Goal: Task Accomplishment & Management: Use online tool/utility

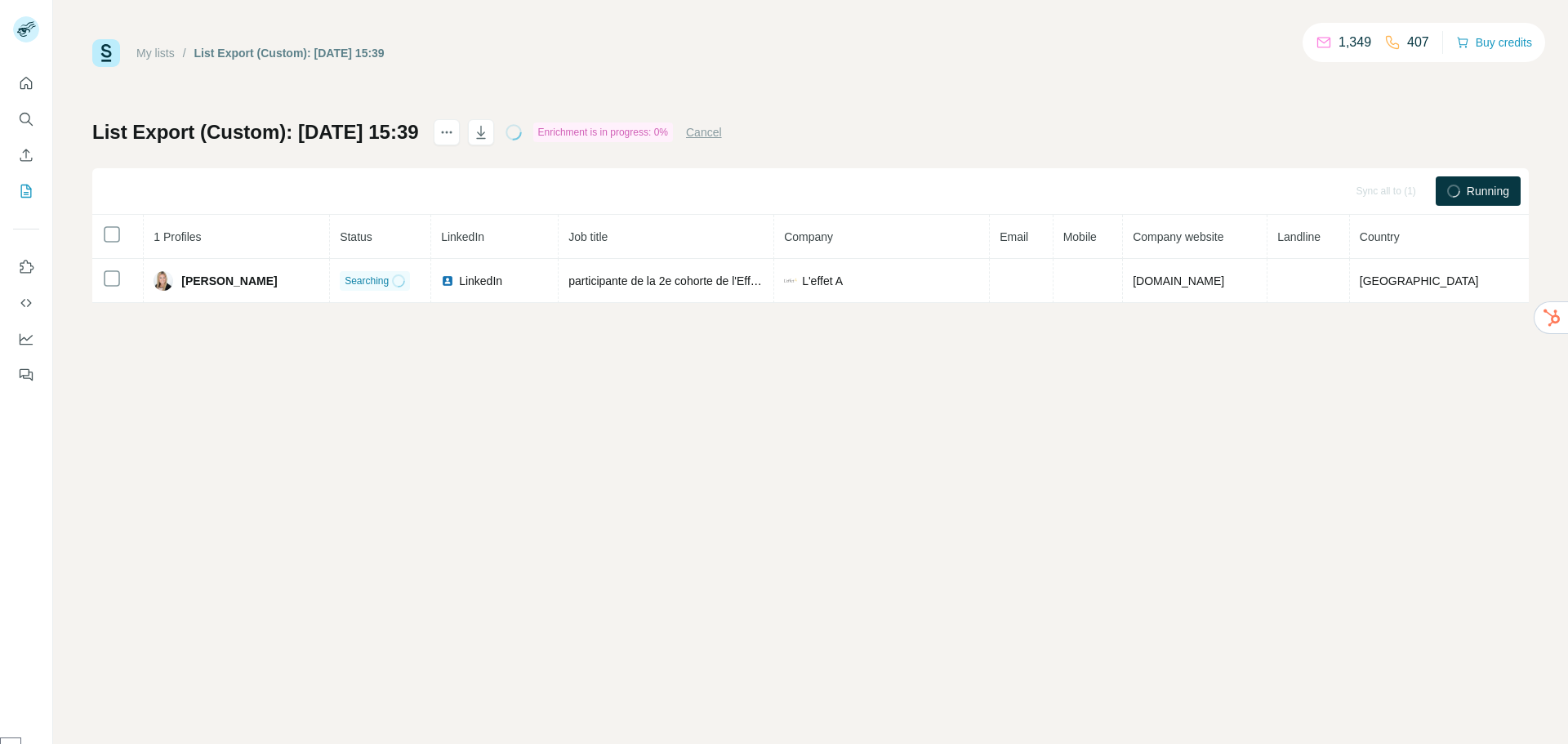
select select "******"
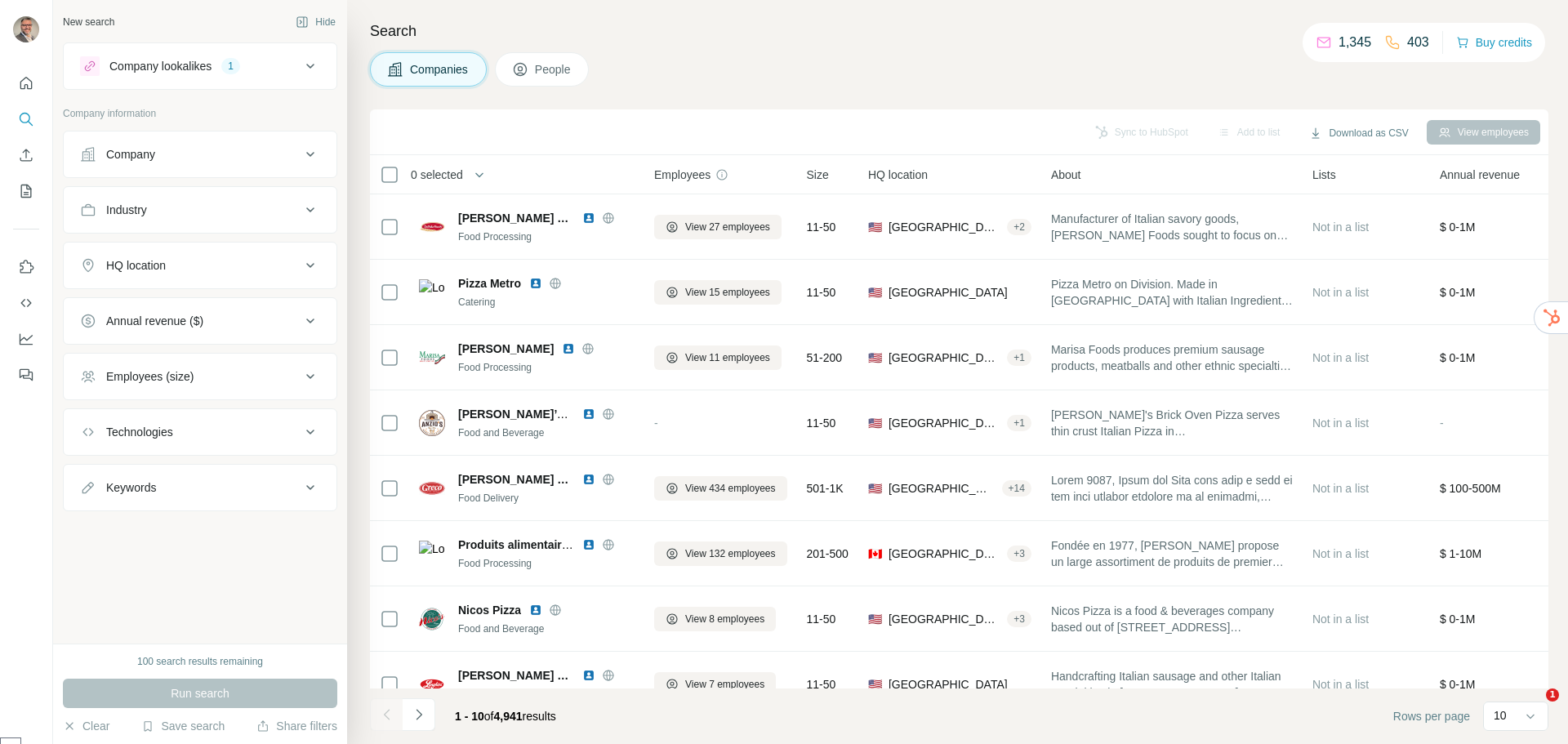
select select "******"
click at [139, 268] on div "HQ location" at bounding box center [135, 265] width 60 height 16
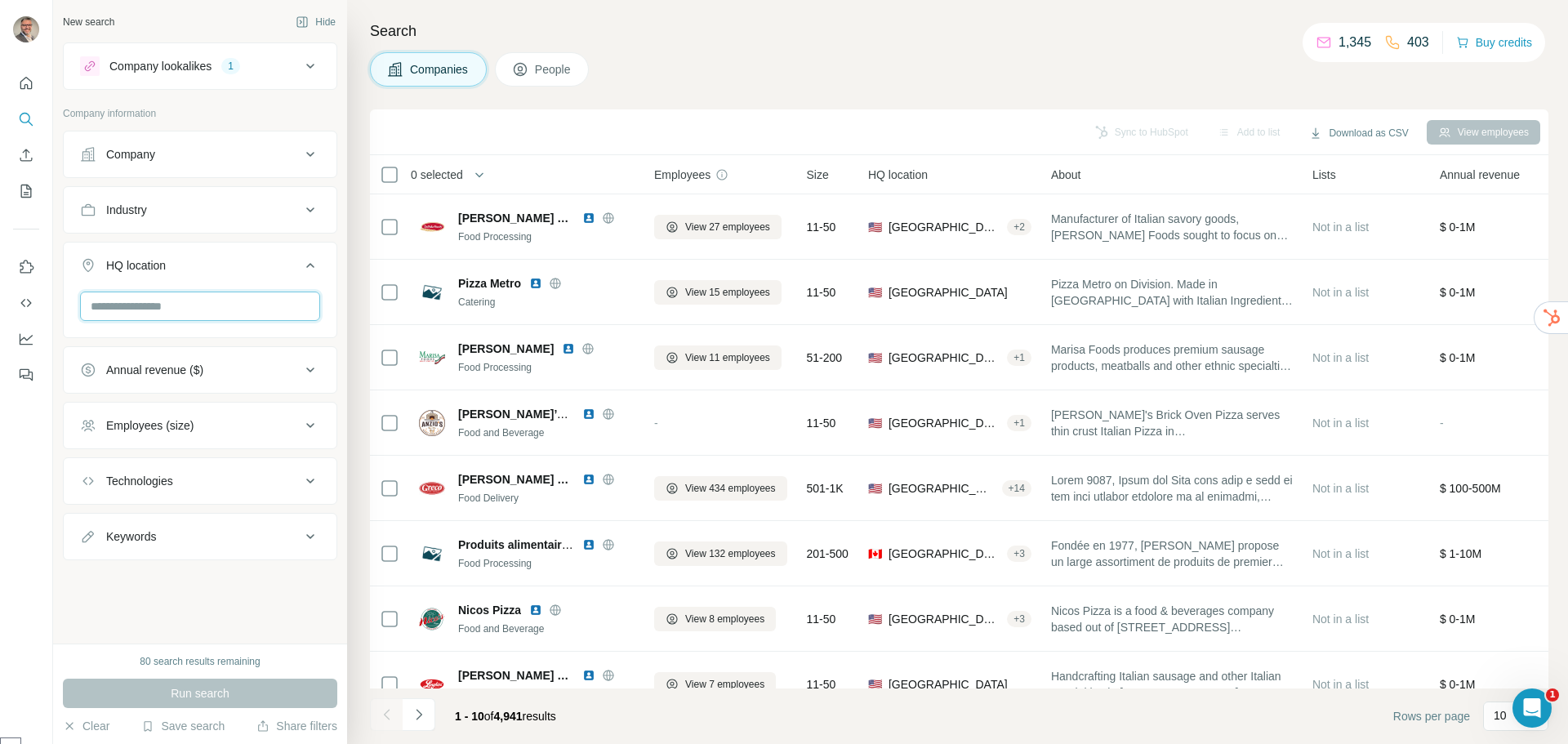
click at [140, 307] on input "text" at bounding box center [200, 306] width 240 height 29
type input "*****"
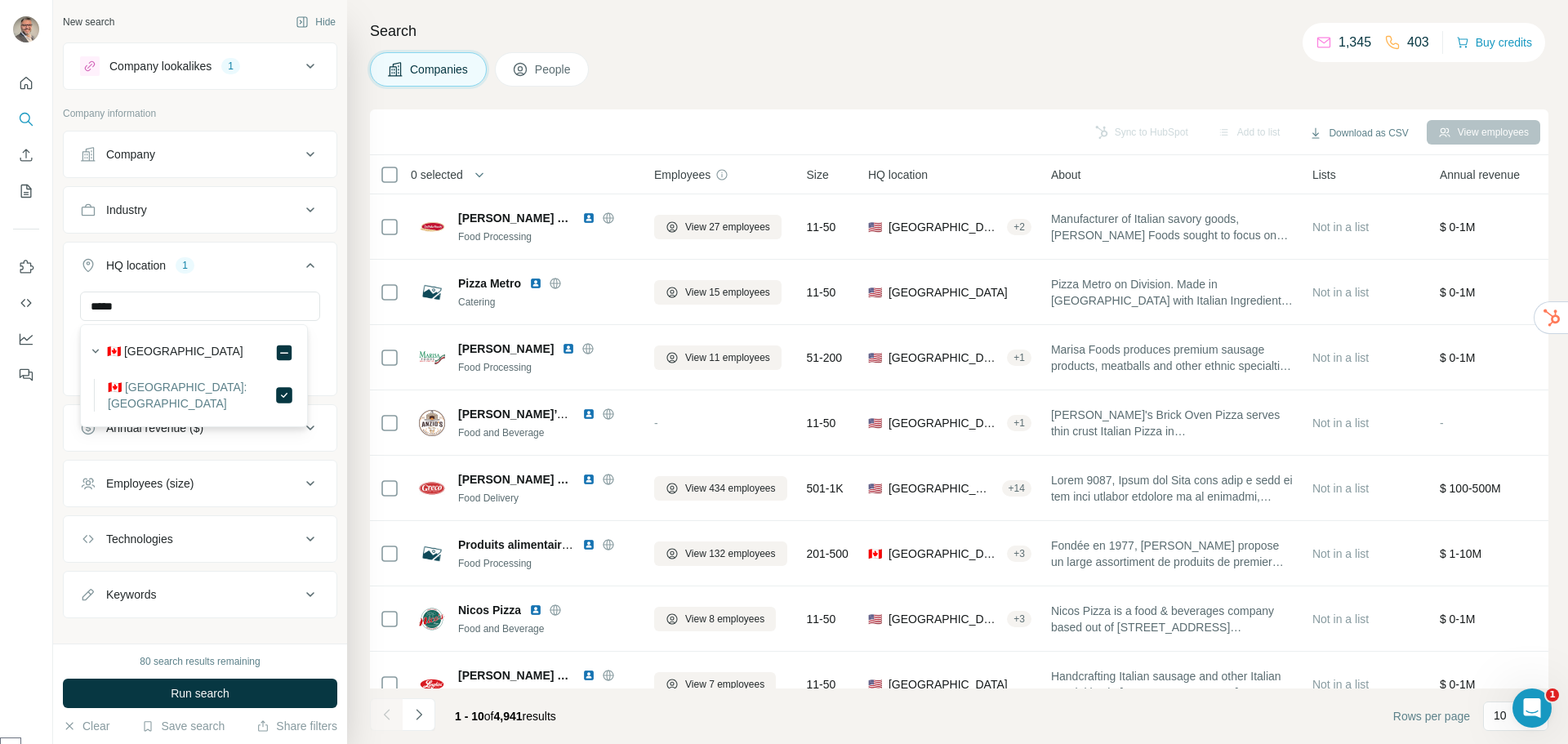
click at [191, 697] on span "Run search" at bounding box center [200, 693] width 59 height 16
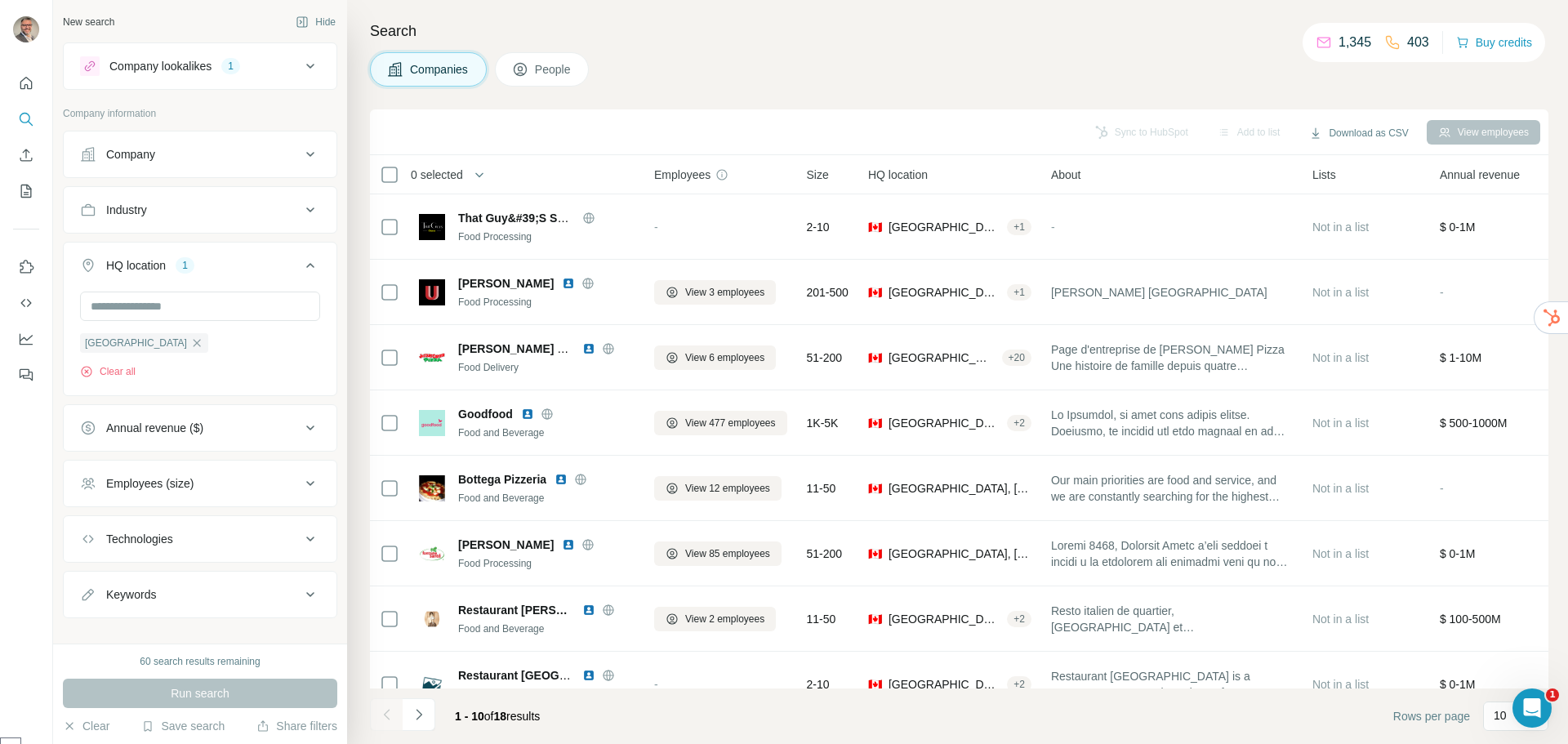
click at [221, 481] on div "Employees (size)" at bounding box center [190, 483] width 221 height 16
click at [92, 611] on icon at bounding box center [89, 610] width 19 height 19
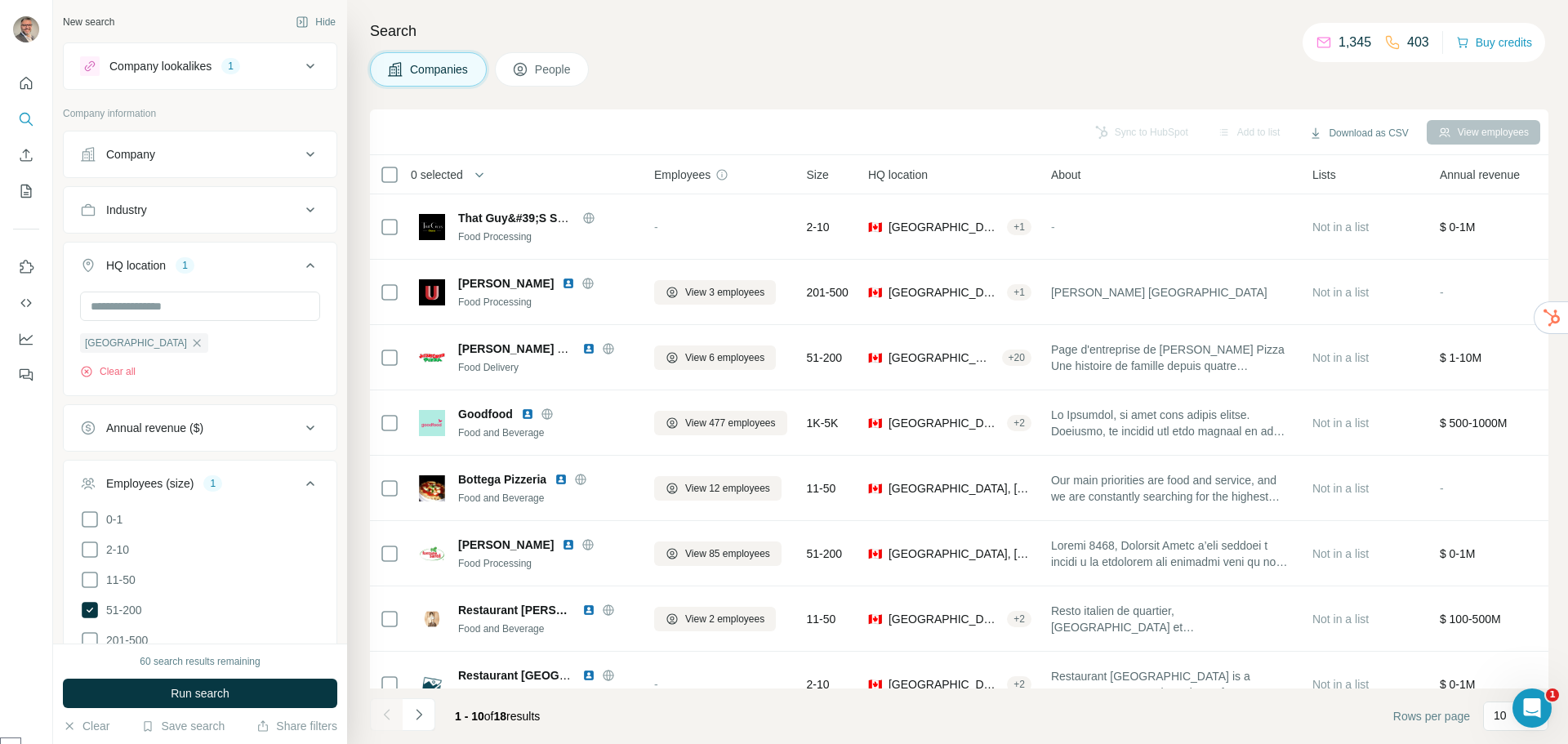
scroll to position [300, 0]
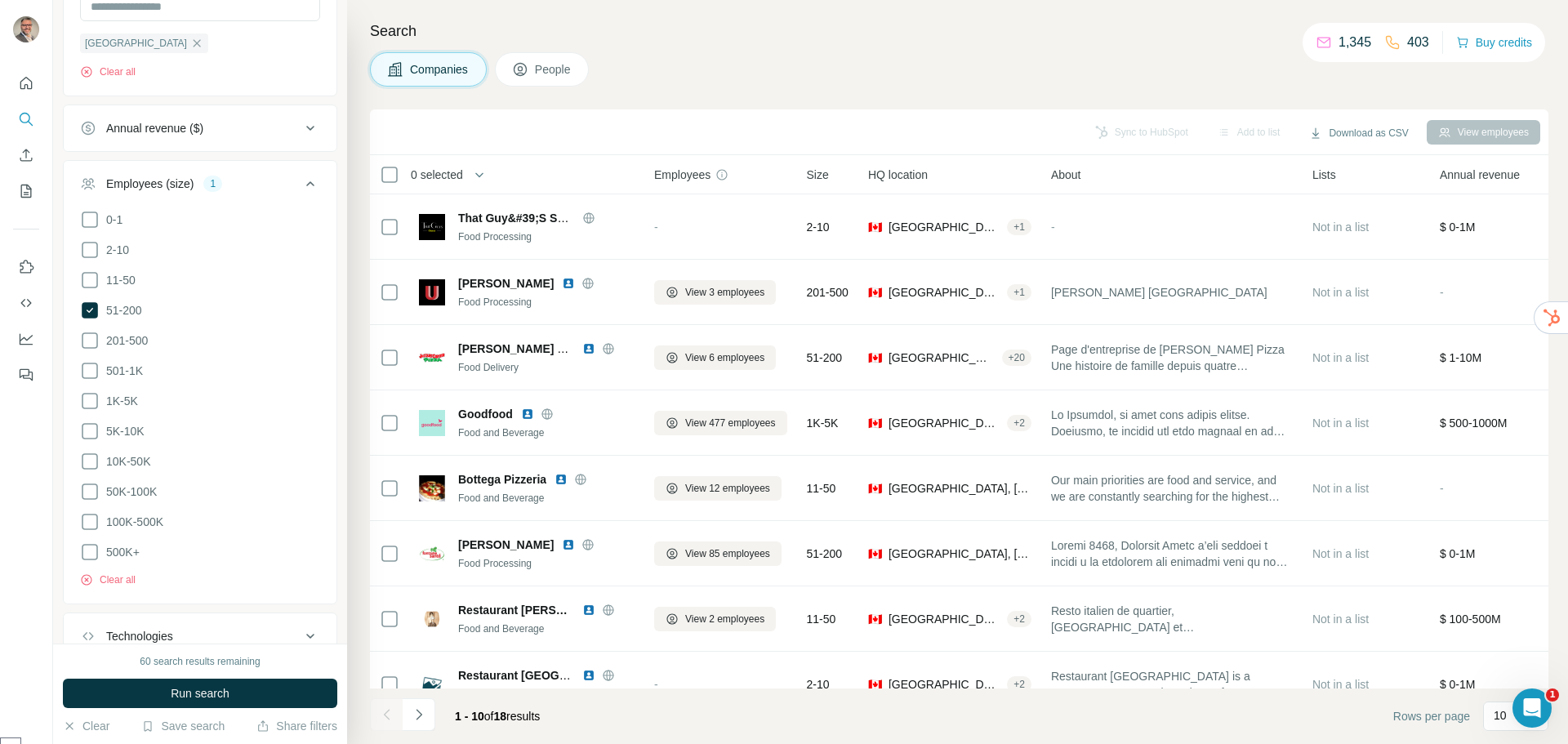
drag, startPoint x: 89, startPoint y: 342, endPoint x: 89, endPoint y: 388, distance: 46.0
click at [89, 343] on icon at bounding box center [89, 340] width 19 height 19
click at [89, 388] on ul "0-1 2-10 11-50 [PHONE_NUMBER] 501-1K 1K-5K 5K-10K 10K-50K 50K-100K 100K-500K 50…" at bounding box center [200, 386] width 240 height 353
click at [92, 372] on icon at bounding box center [89, 370] width 19 height 19
click at [89, 402] on icon at bounding box center [89, 401] width 19 height 19
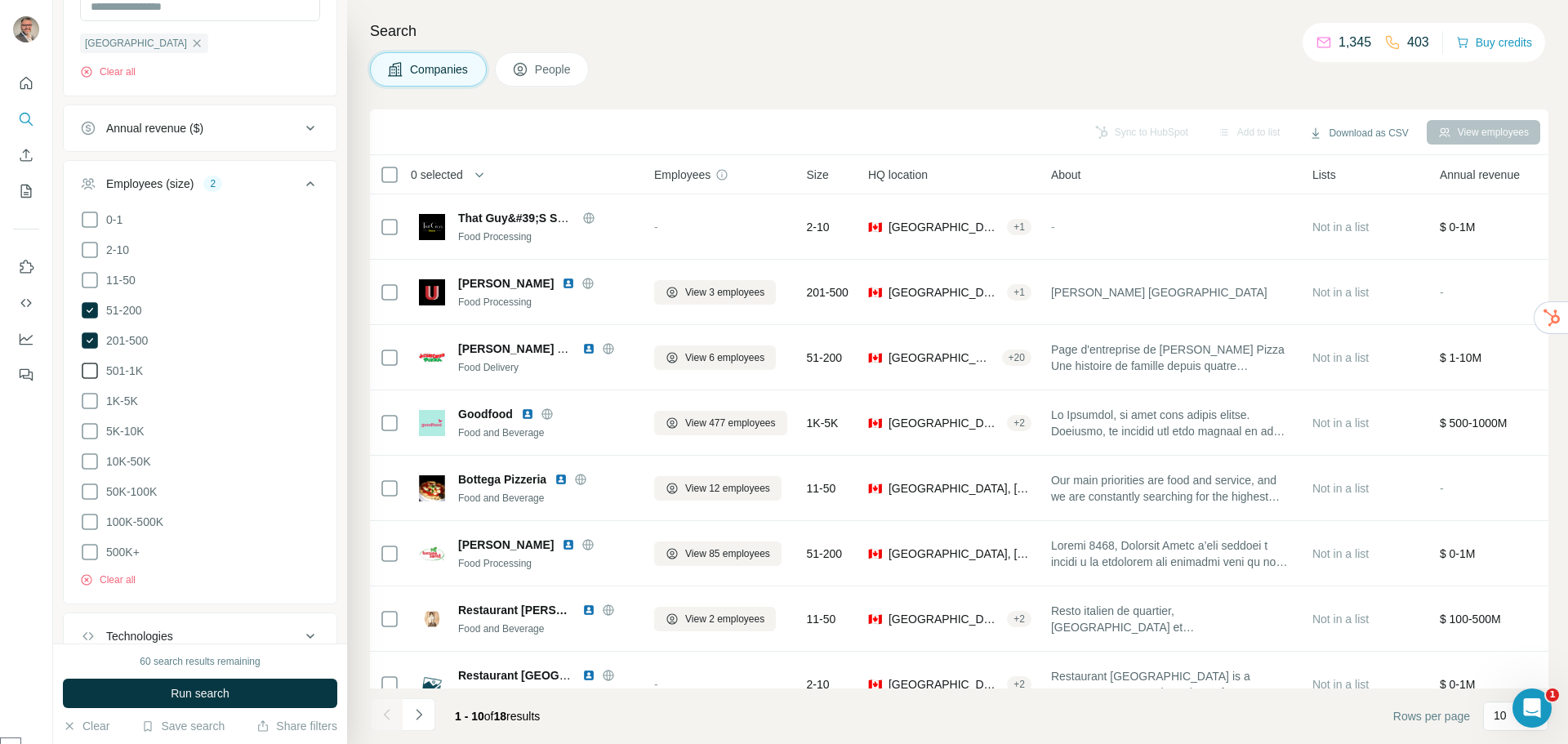
click at [91, 373] on icon at bounding box center [89, 370] width 16 height 16
click at [91, 369] on icon at bounding box center [89, 370] width 19 height 19
click at [190, 699] on span "Run search" at bounding box center [200, 693] width 59 height 16
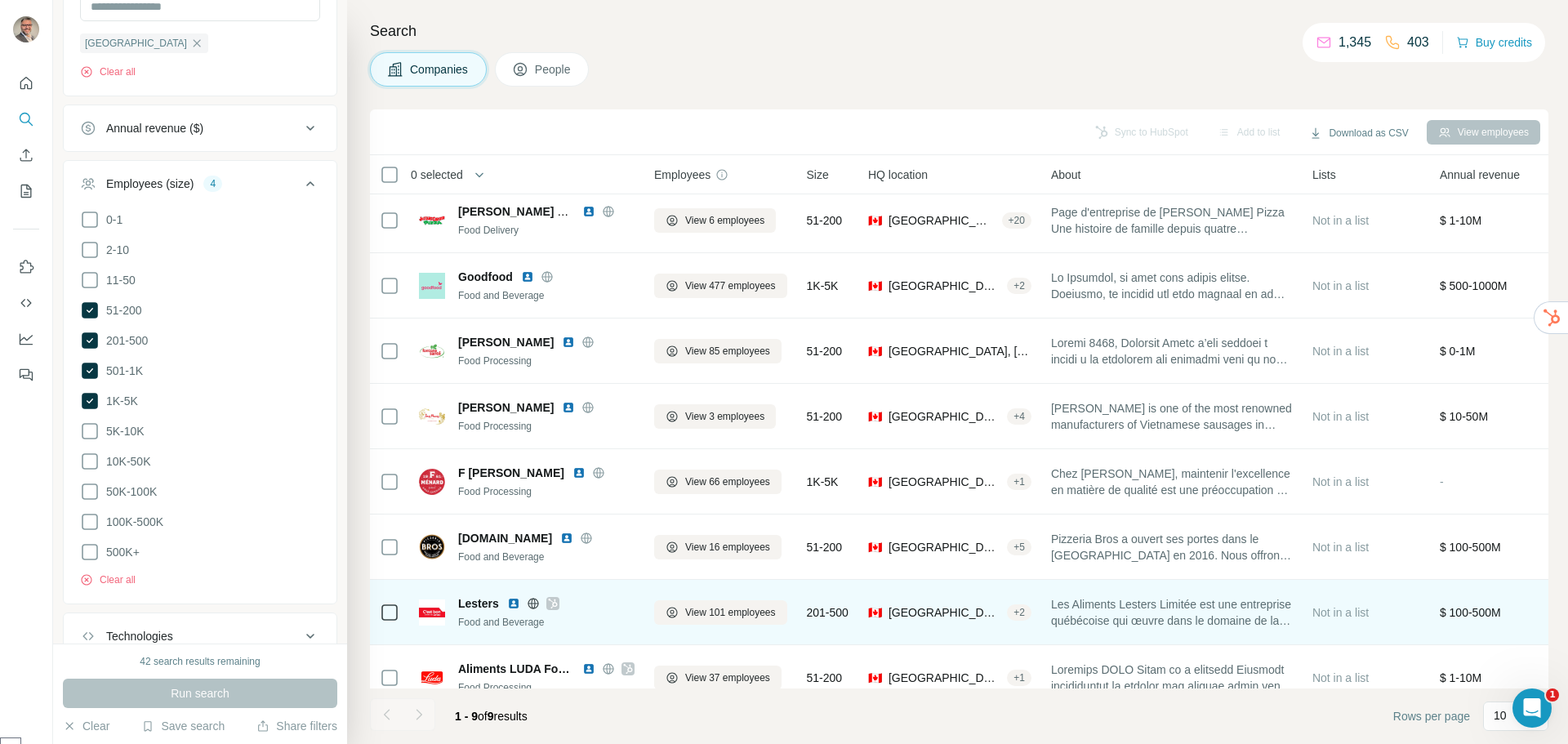
scroll to position [107, 0]
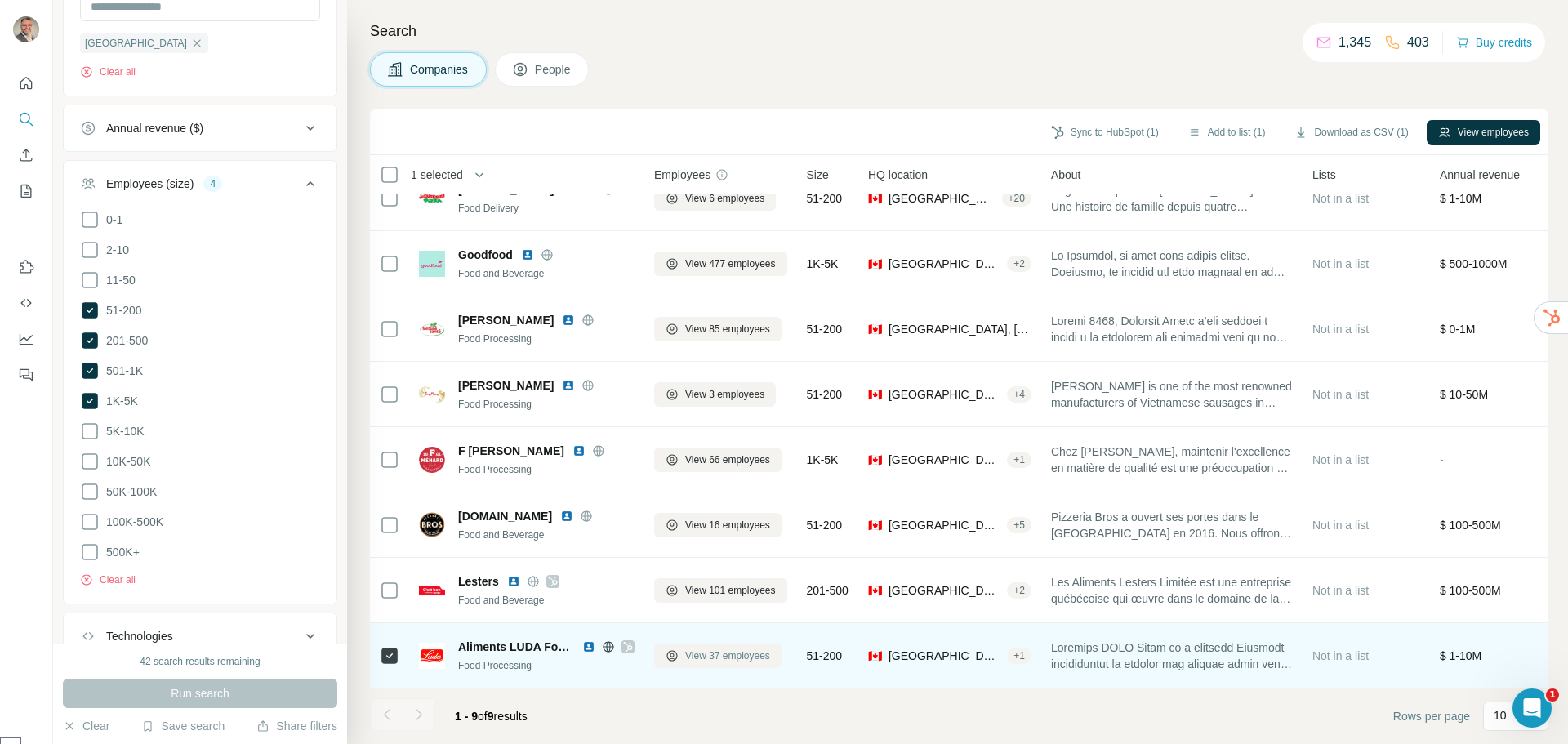
click at [724, 648] on span "View 37 employees" at bounding box center [727, 656] width 85 height 15
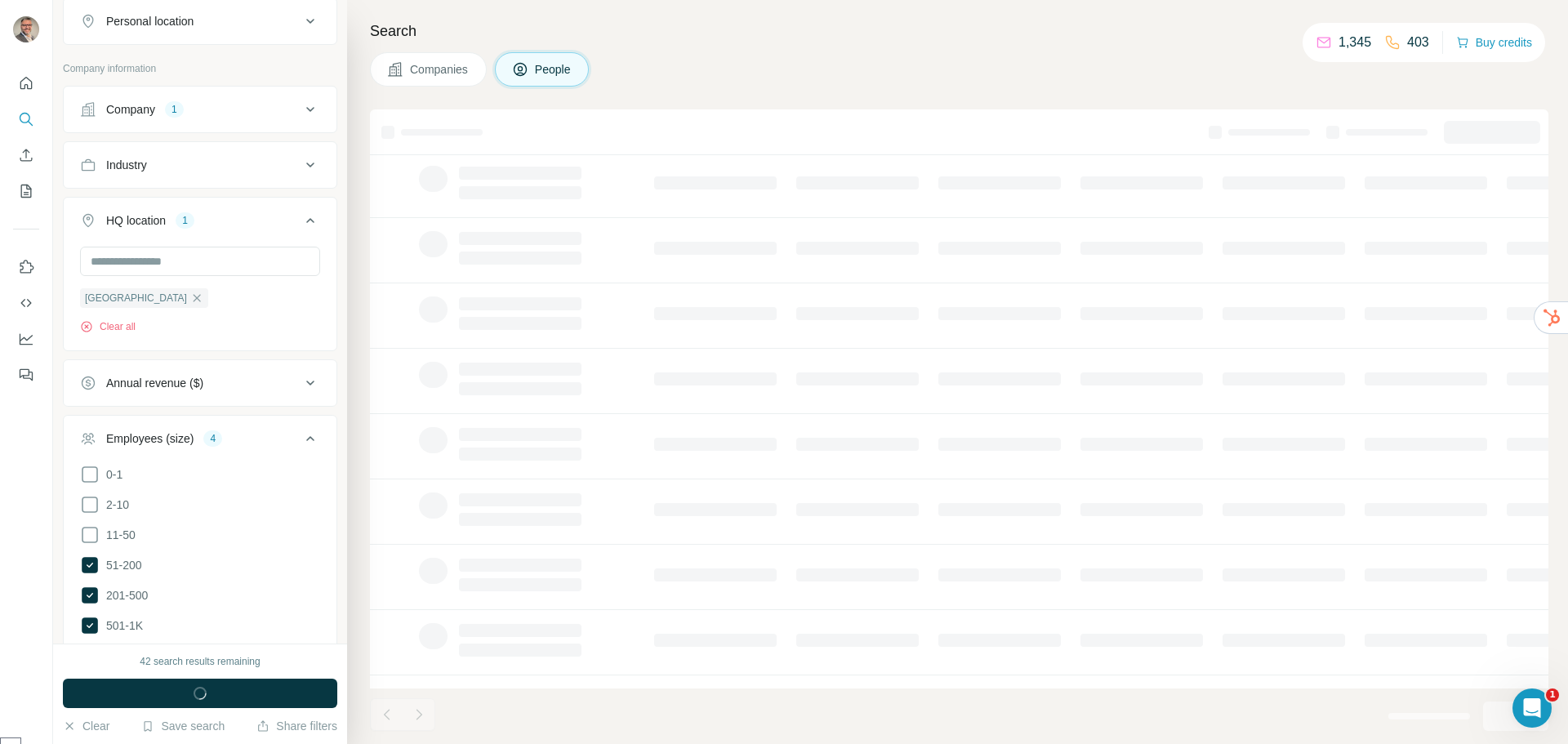
scroll to position [555, 0]
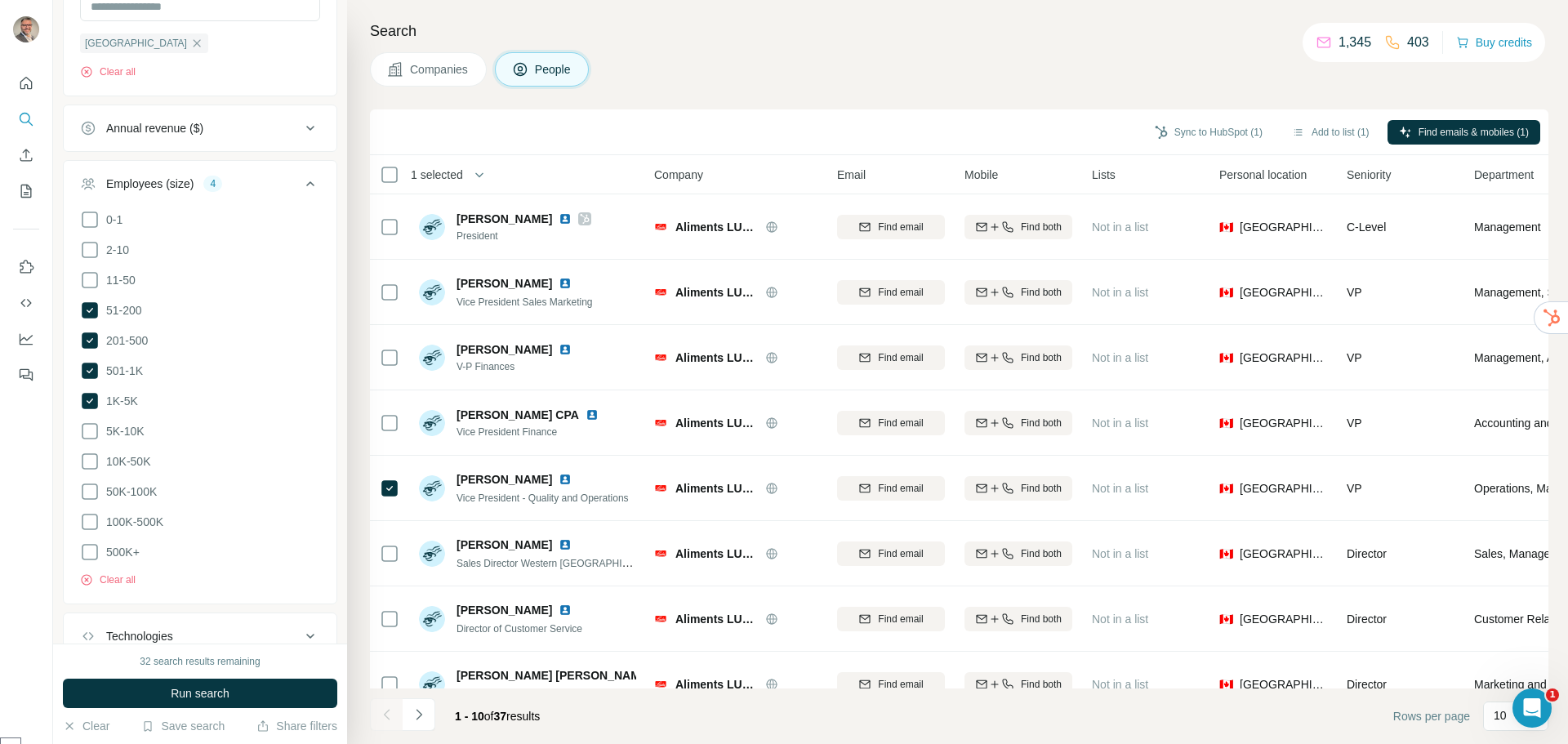
click at [406, 76] on button "Companies" at bounding box center [428, 69] width 117 height 34
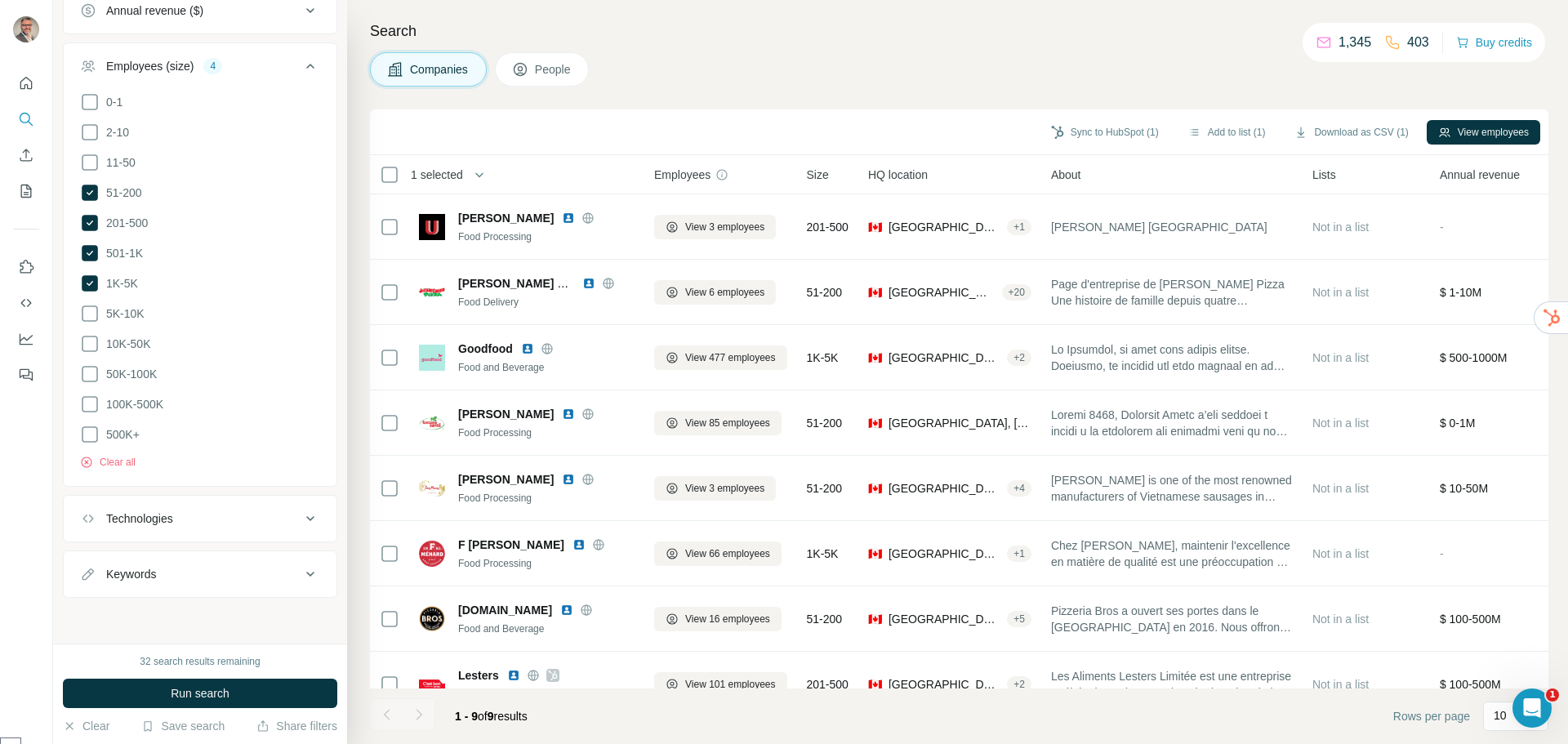
scroll to position [300, 0]
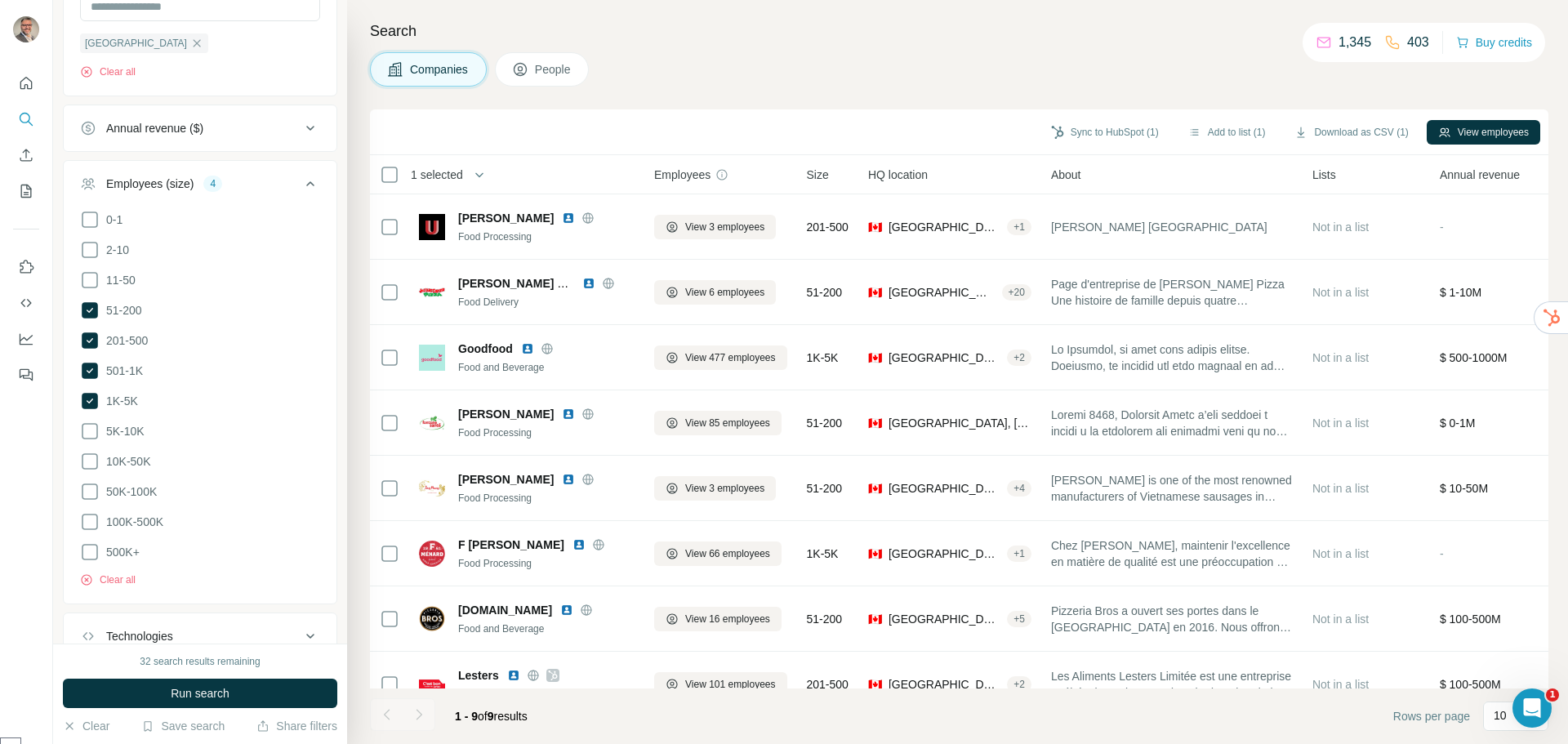
click at [881, 724] on footer "1 - 9 of 9 results Rows per page 10" at bounding box center [959, 716] width 1179 height 55
drag, startPoint x: 92, startPoint y: 432, endPoint x: 84, endPoint y: 448, distance: 17.9
click at [92, 432] on icon at bounding box center [89, 431] width 19 height 19
click at [561, 69] on span "People" at bounding box center [553, 69] width 38 height 16
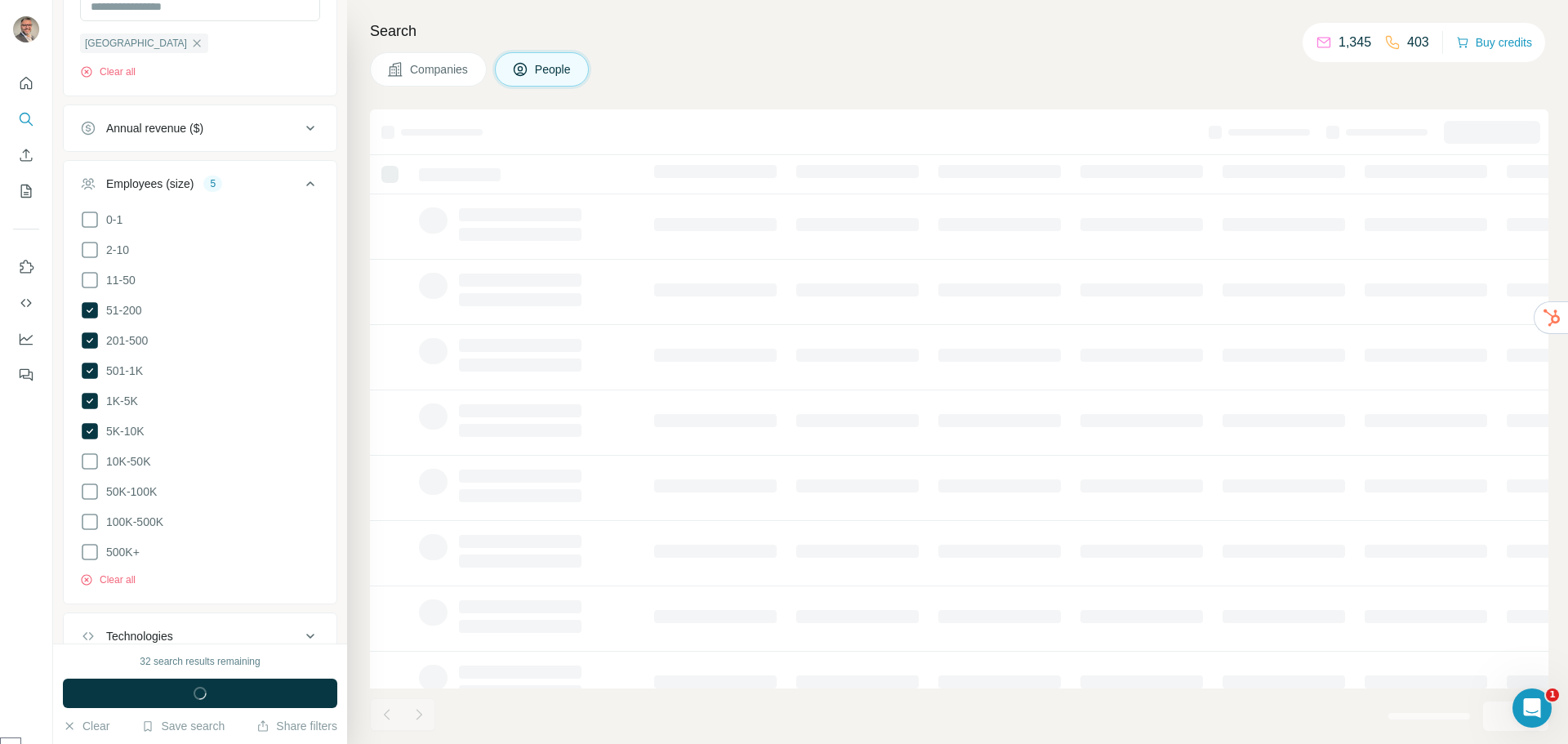
scroll to position [107, 0]
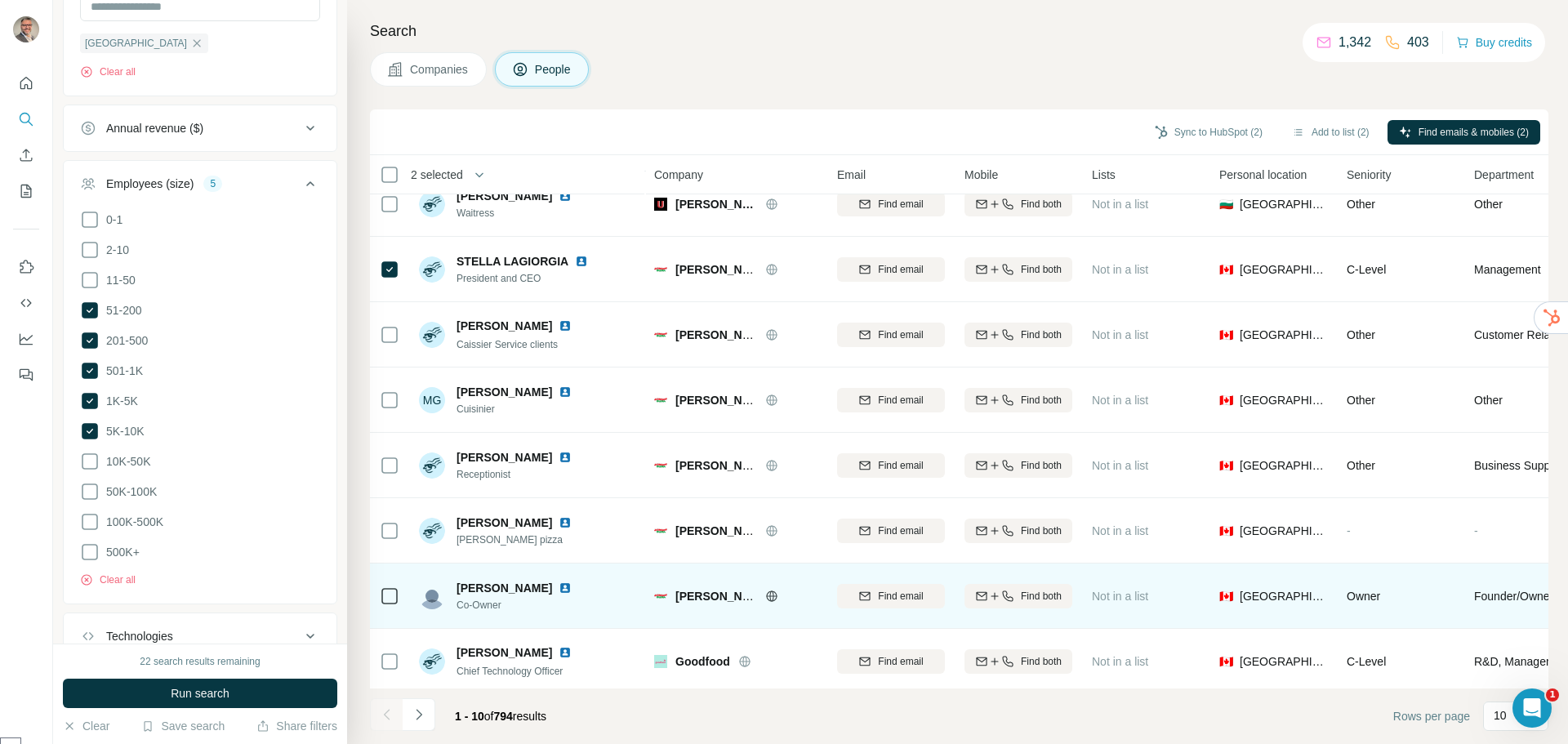
scroll to position [172, 0]
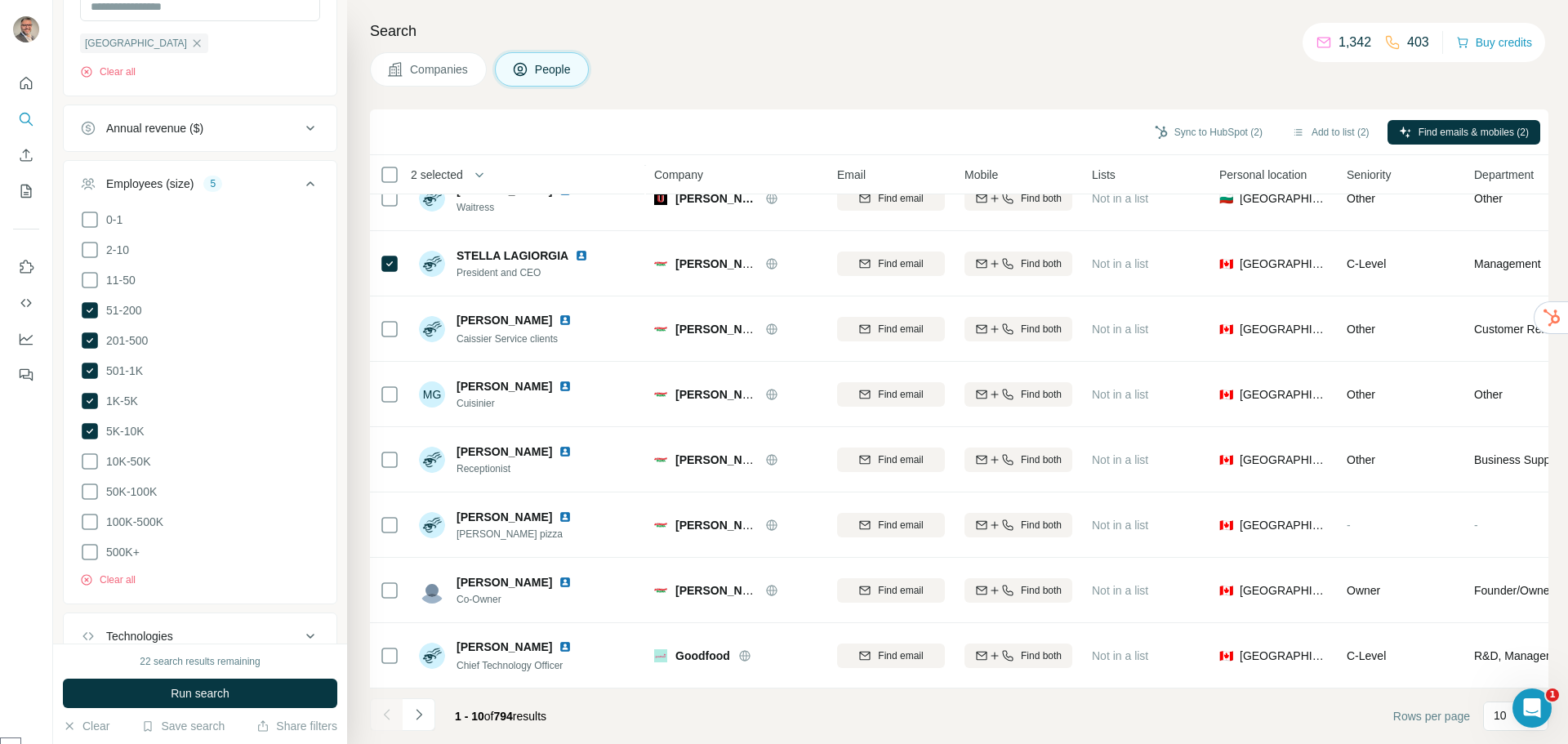
click at [386, 710] on div at bounding box center [386, 715] width 33 height 33
click at [1197, 132] on button "Sync to HubSpot (2)" at bounding box center [1209, 132] width 131 height 24
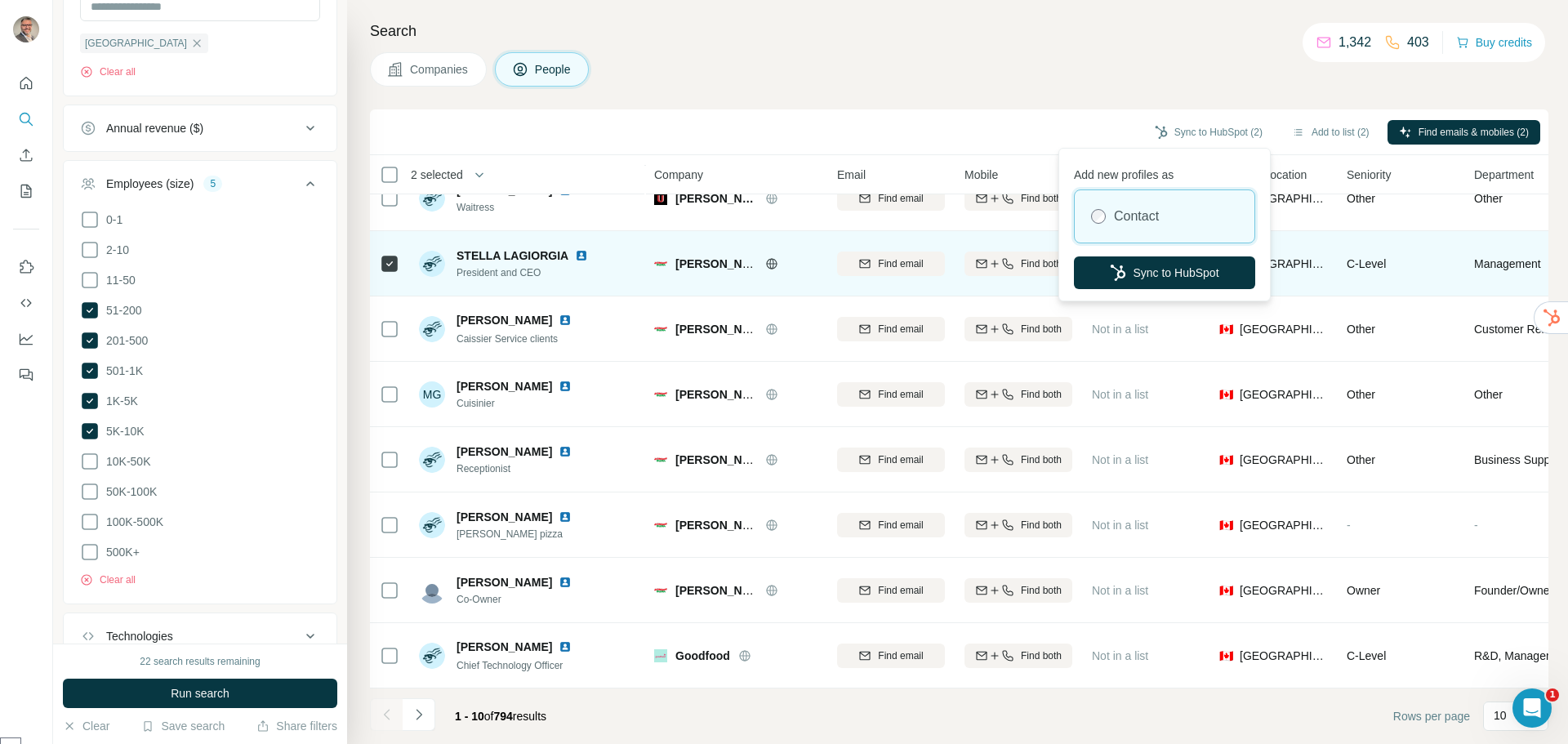
drag, startPoint x: 1155, startPoint y: 274, endPoint x: 1073, endPoint y: 262, distance: 82.9
click at [1157, 274] on button "Sync to HubSpot" at bounding box center [1164, 272] width 181 height 33
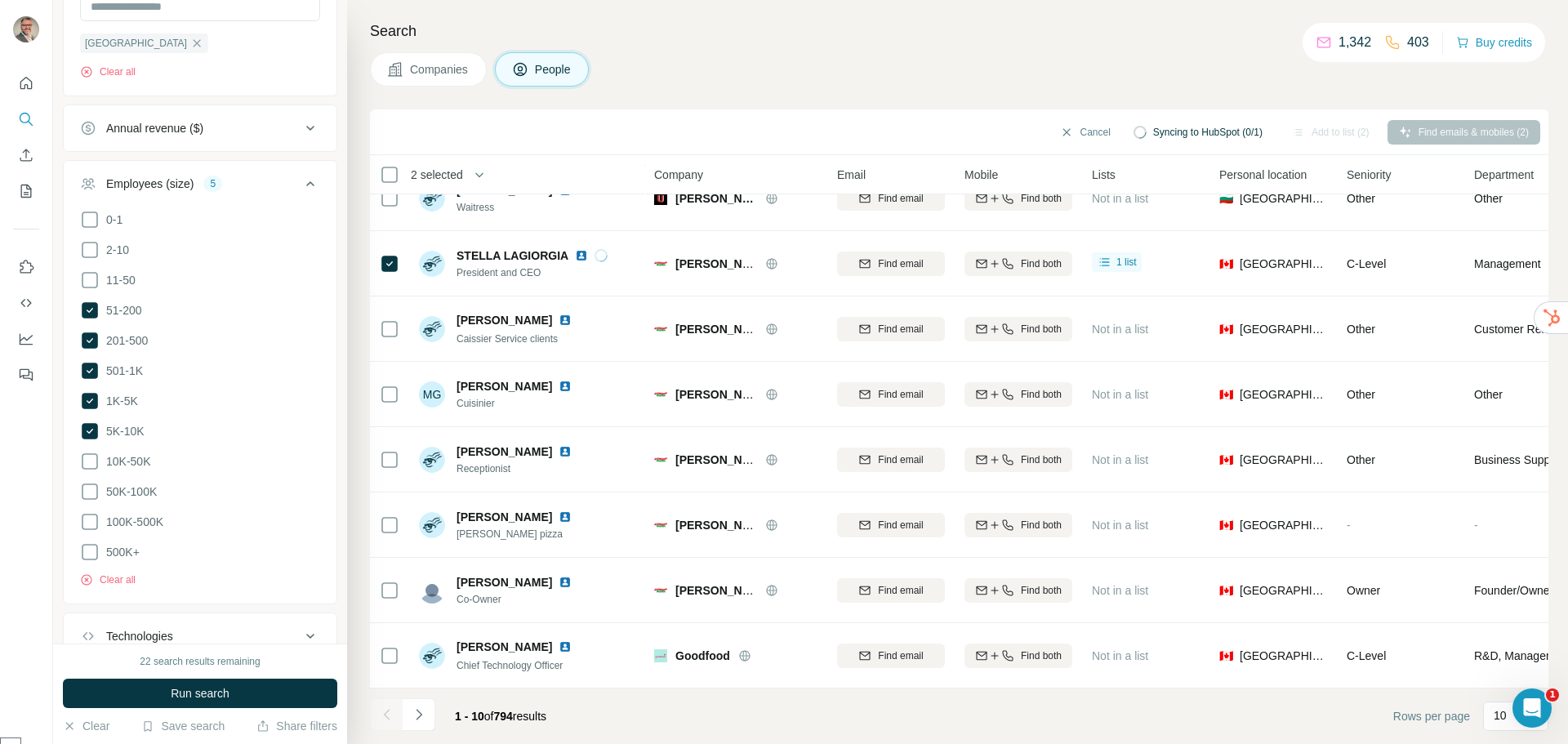
click at [406, 73] on button "Companies" at bounding box center [428, 69] width 117 height 34
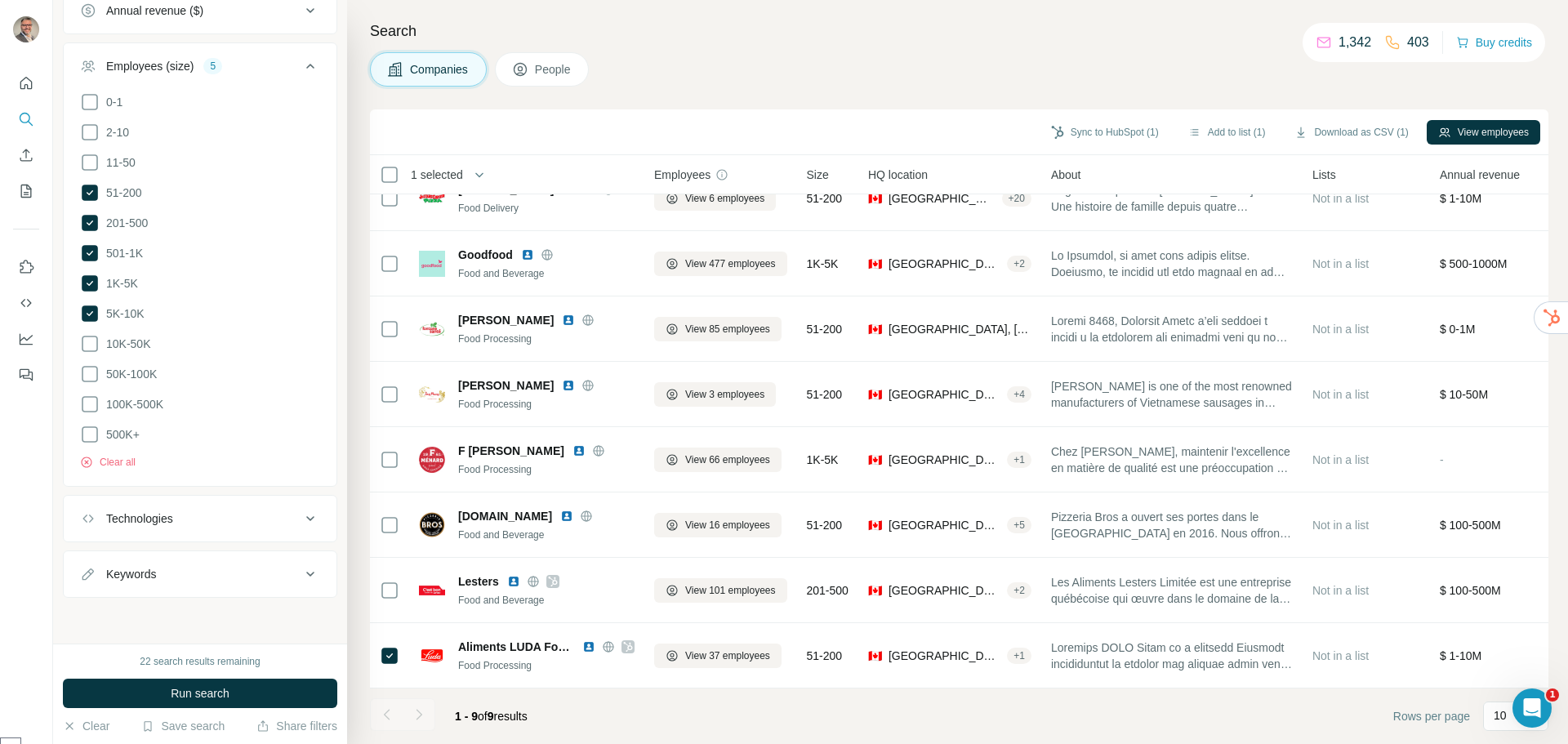
scroll to position [107, 0]
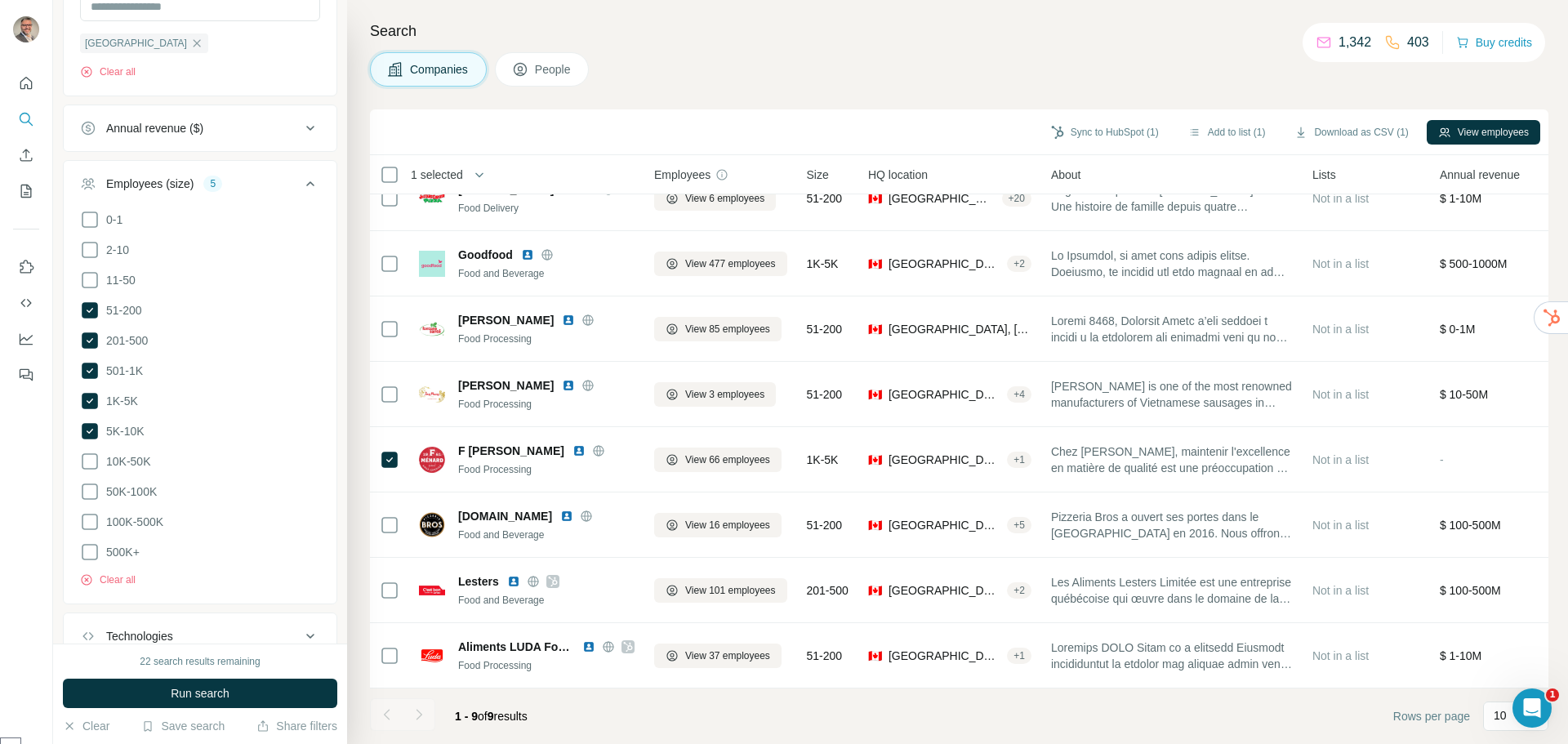
click at [417, 713] on div at bounding box center [419, 715] width 33 height 33
click at [1495, 716] on p "10" at bounding box center [1500, 715] width 13 height 16
click at [1506, 587] on p "60" at bounding box center [1503, 589] width 13 height 16
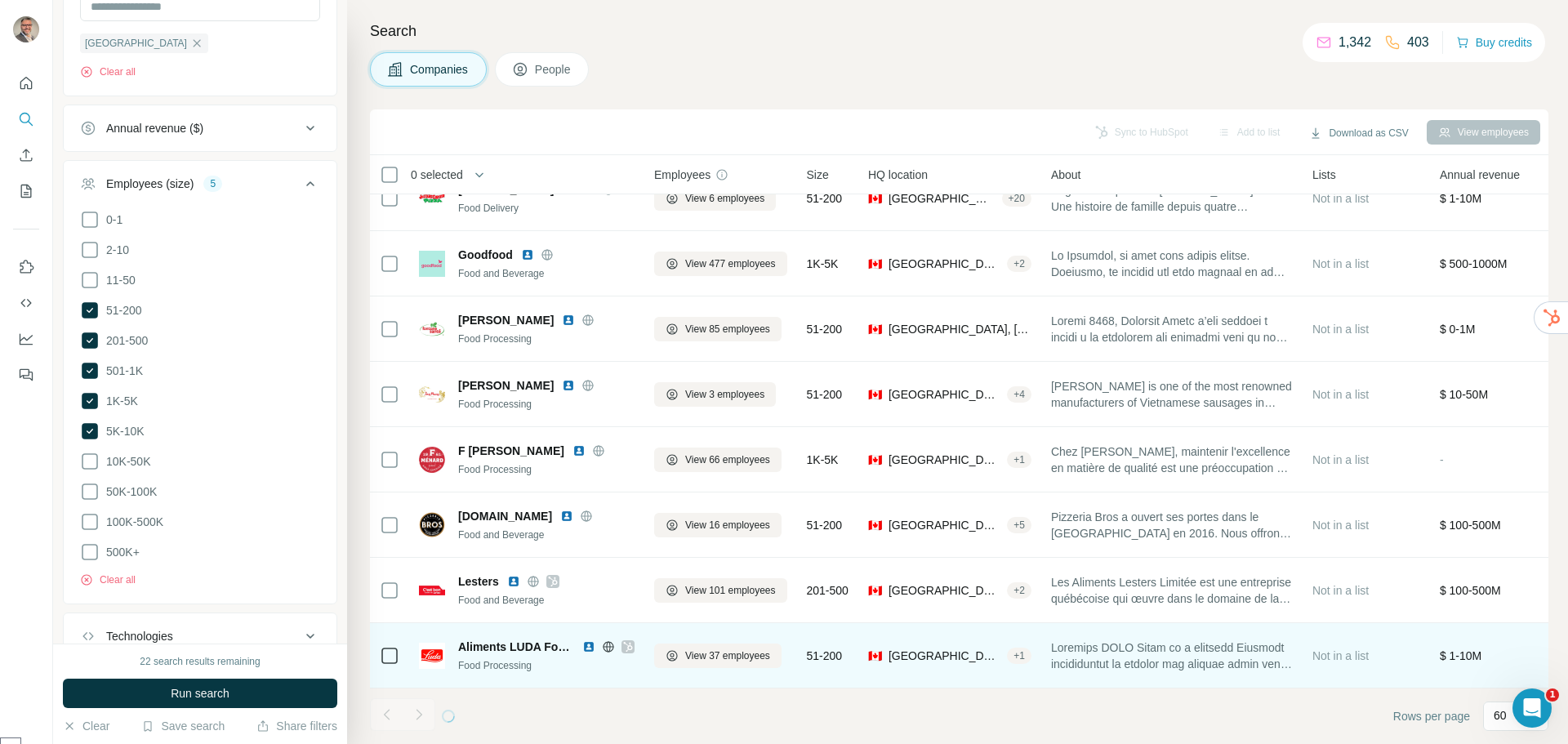
scroll to position [107, 0]
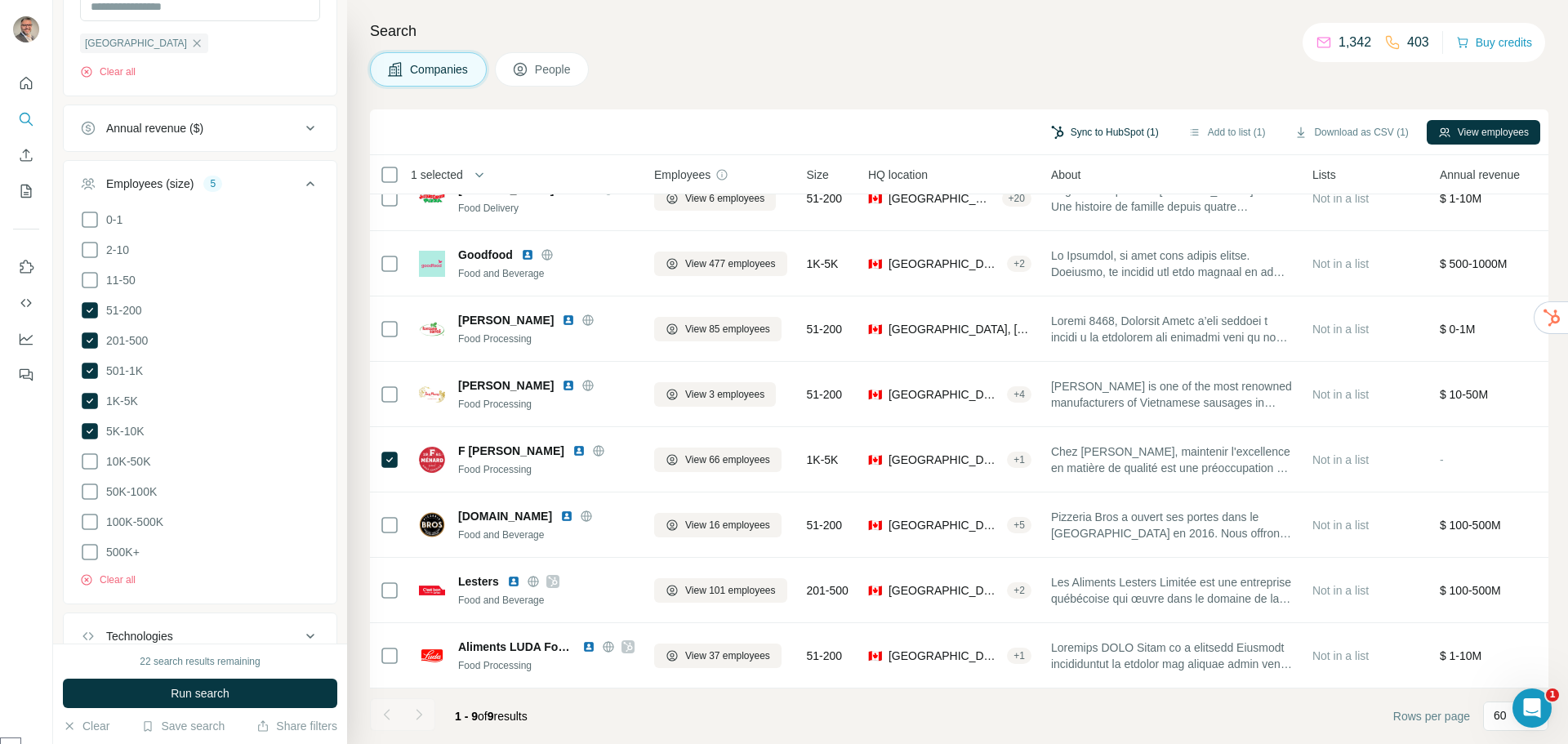
click at [1097, 130] on button "Sync to HubSpot (1)" at bounding box center [1105, 132] width 131 height 24
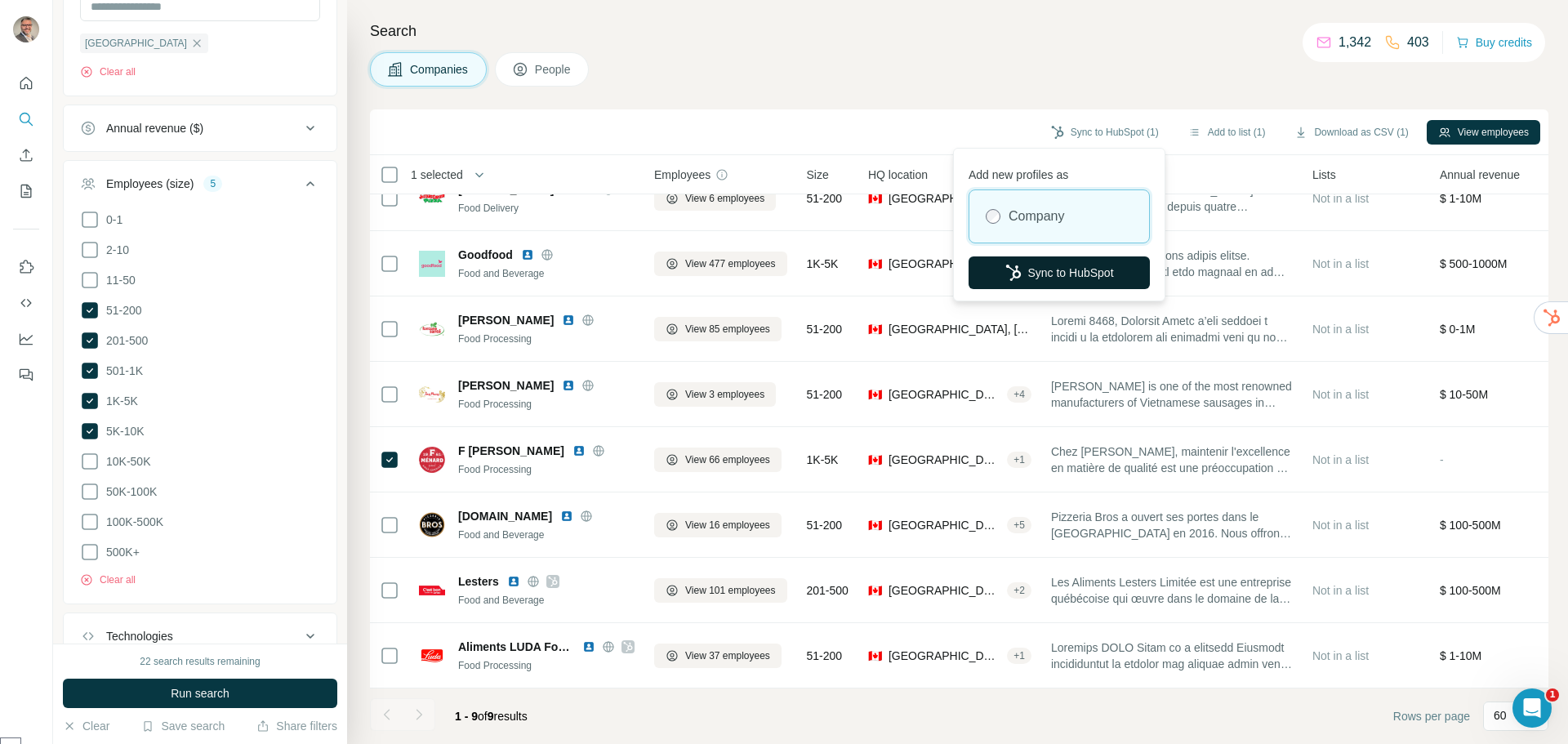
click at [1107, 271] on button "Sync to HubSpot" at bounding box center [1059, 272] width 181 height 33
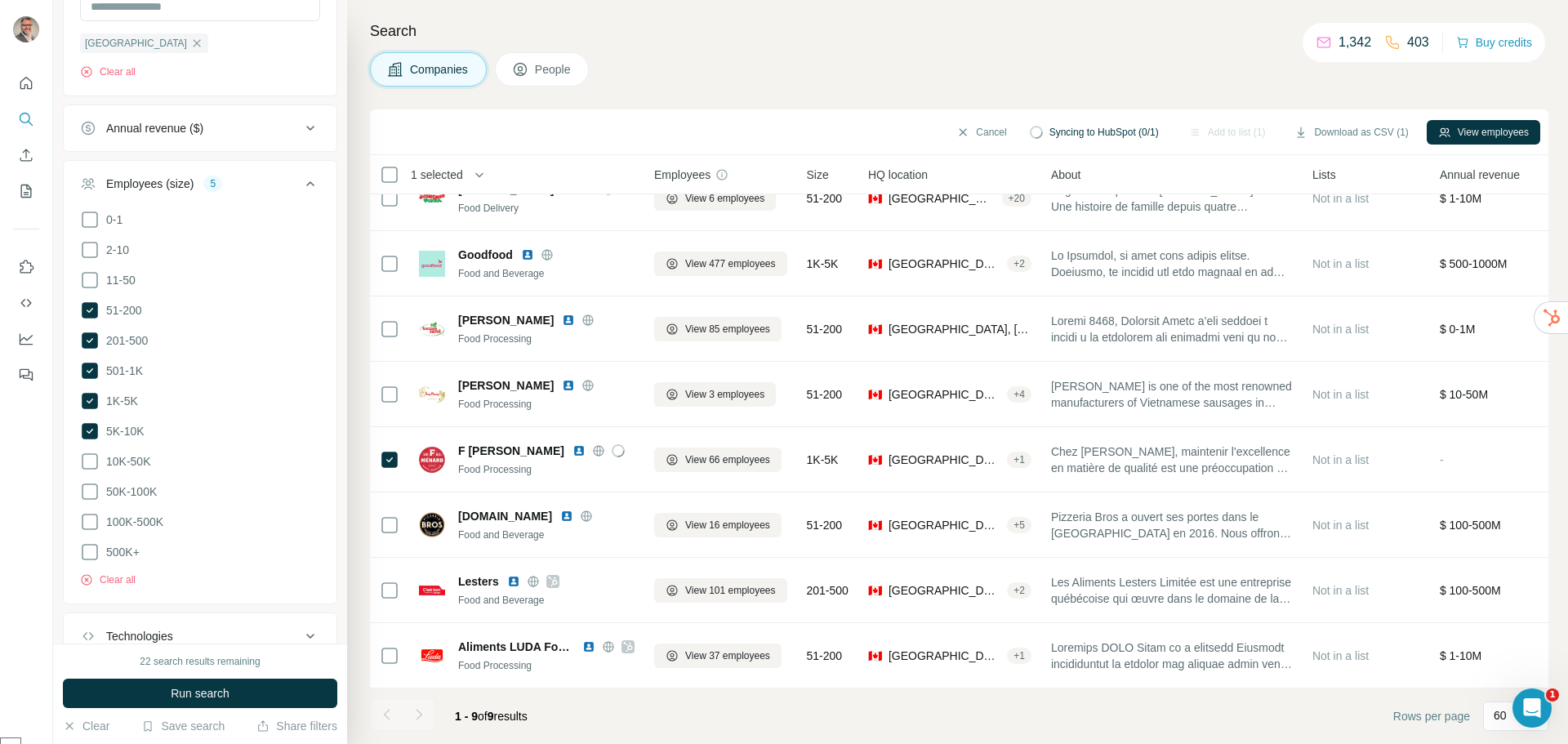
click at [528, 76] on icon at bounding box center [520, 69] width 16 height 16
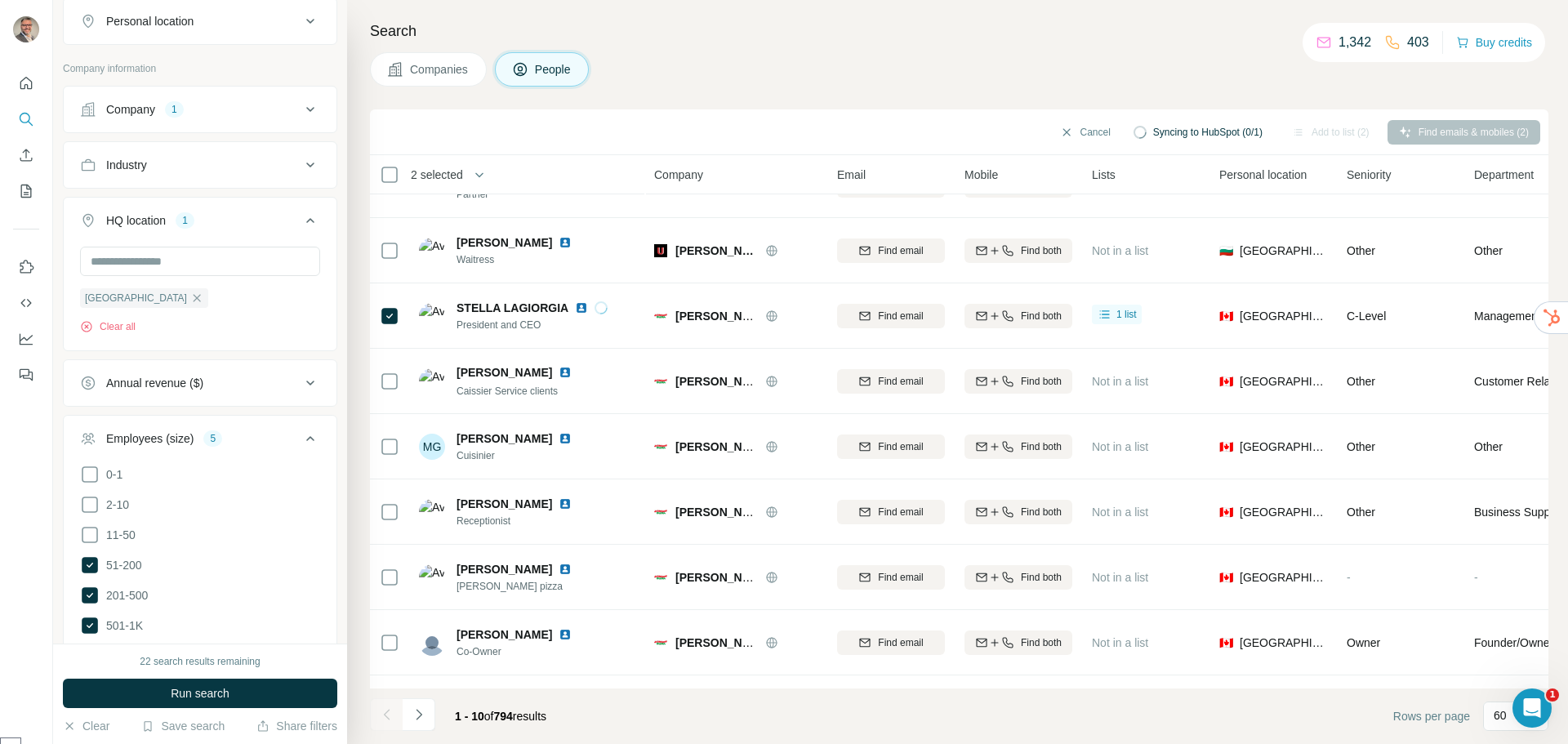
scroll to position [555, 0]
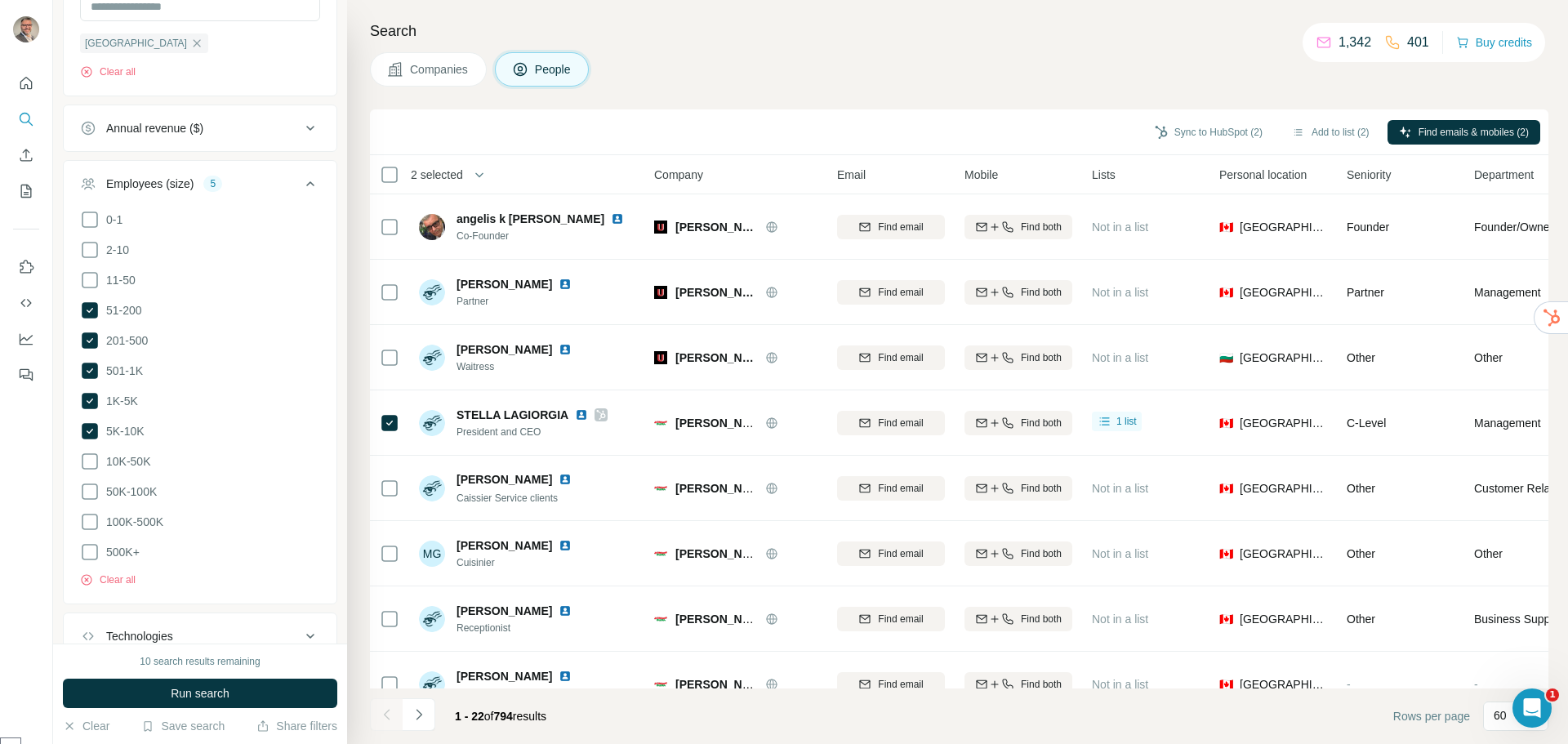
click at [849, 95] on div "Search Companies People Sync to HubSpot (2) Add to list (2) Find emails & mobil…" at bounding box center [957, 372] width 1220 height 744
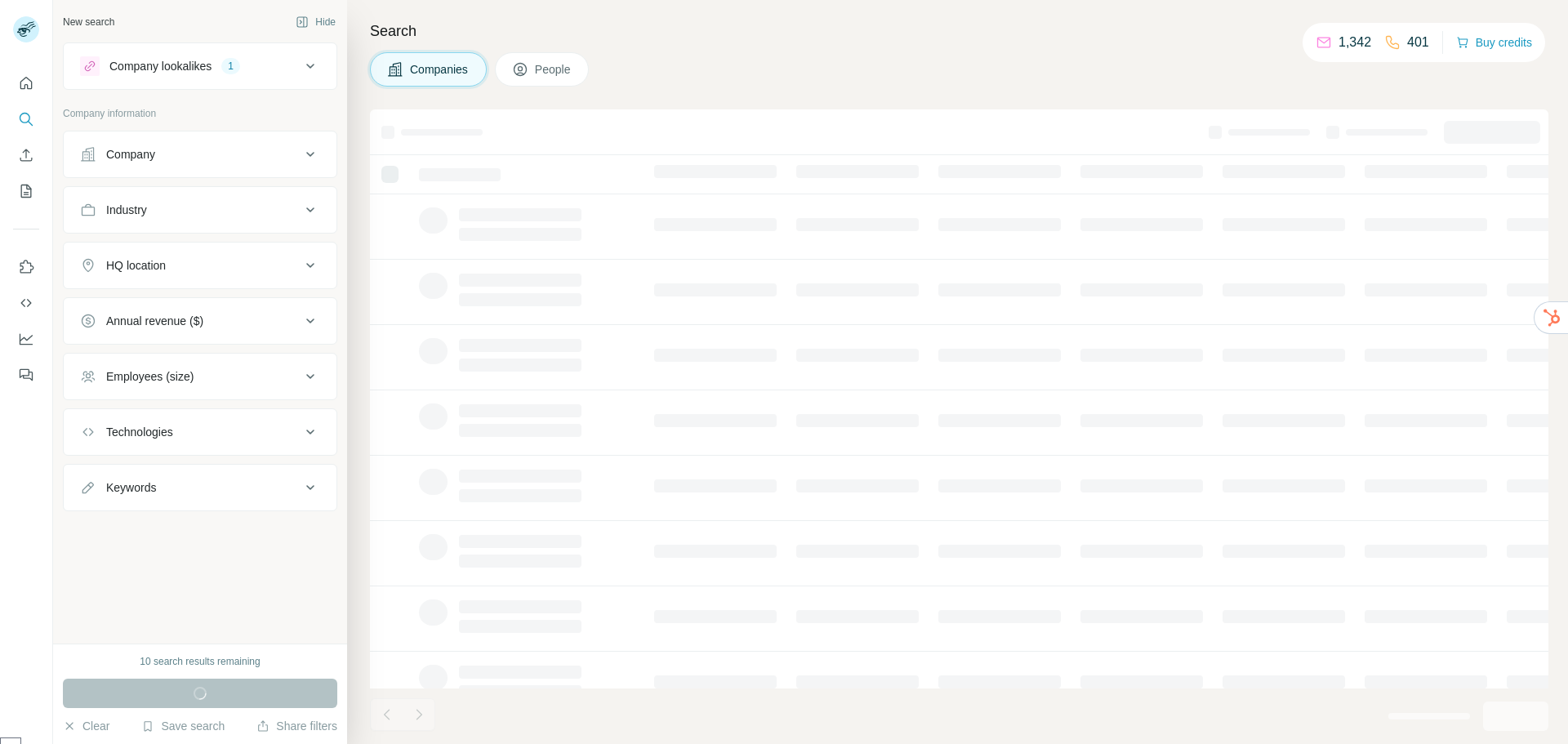
select select "******"
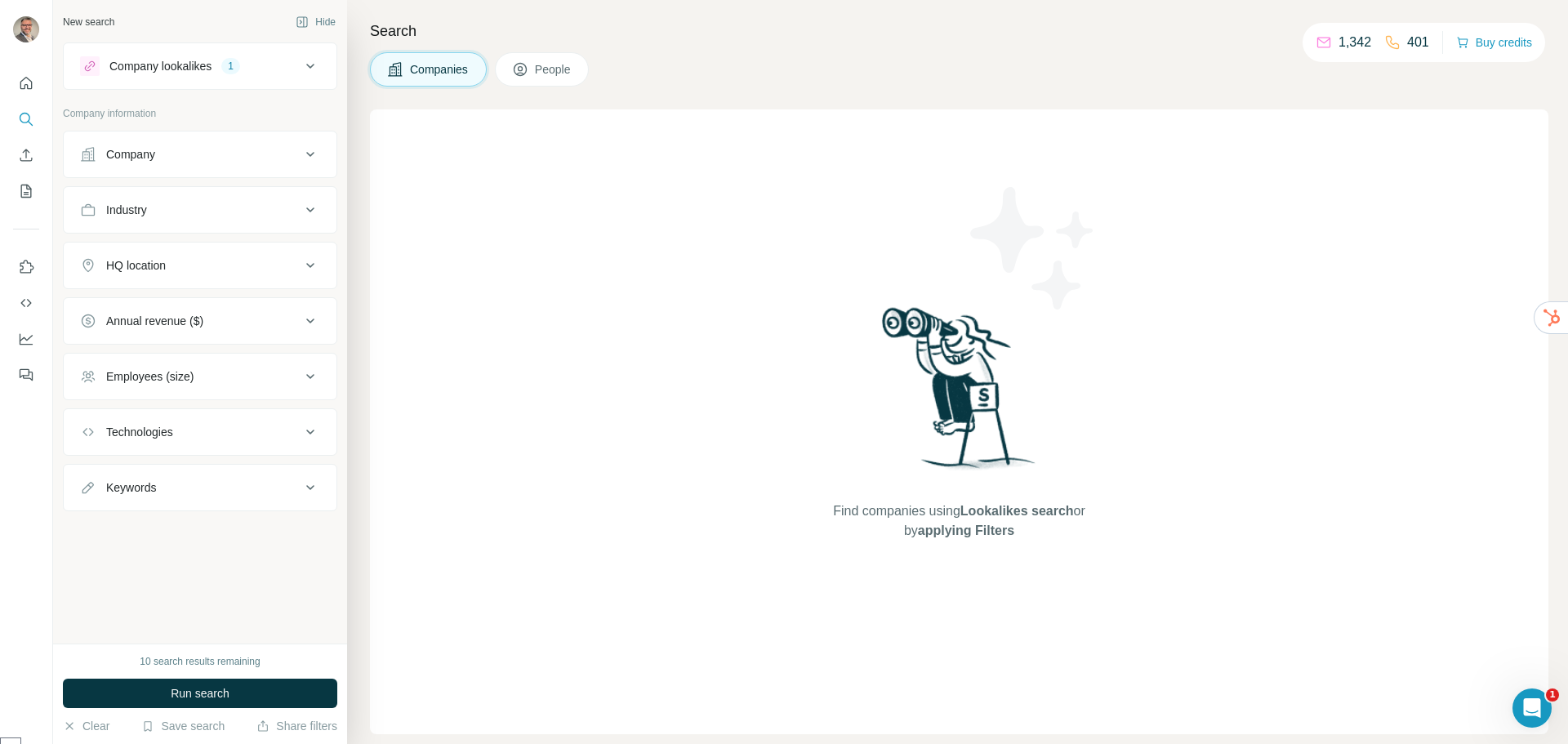
click at [555, 75] on span "People" at bounding box center [553, 69] width 38 height 16
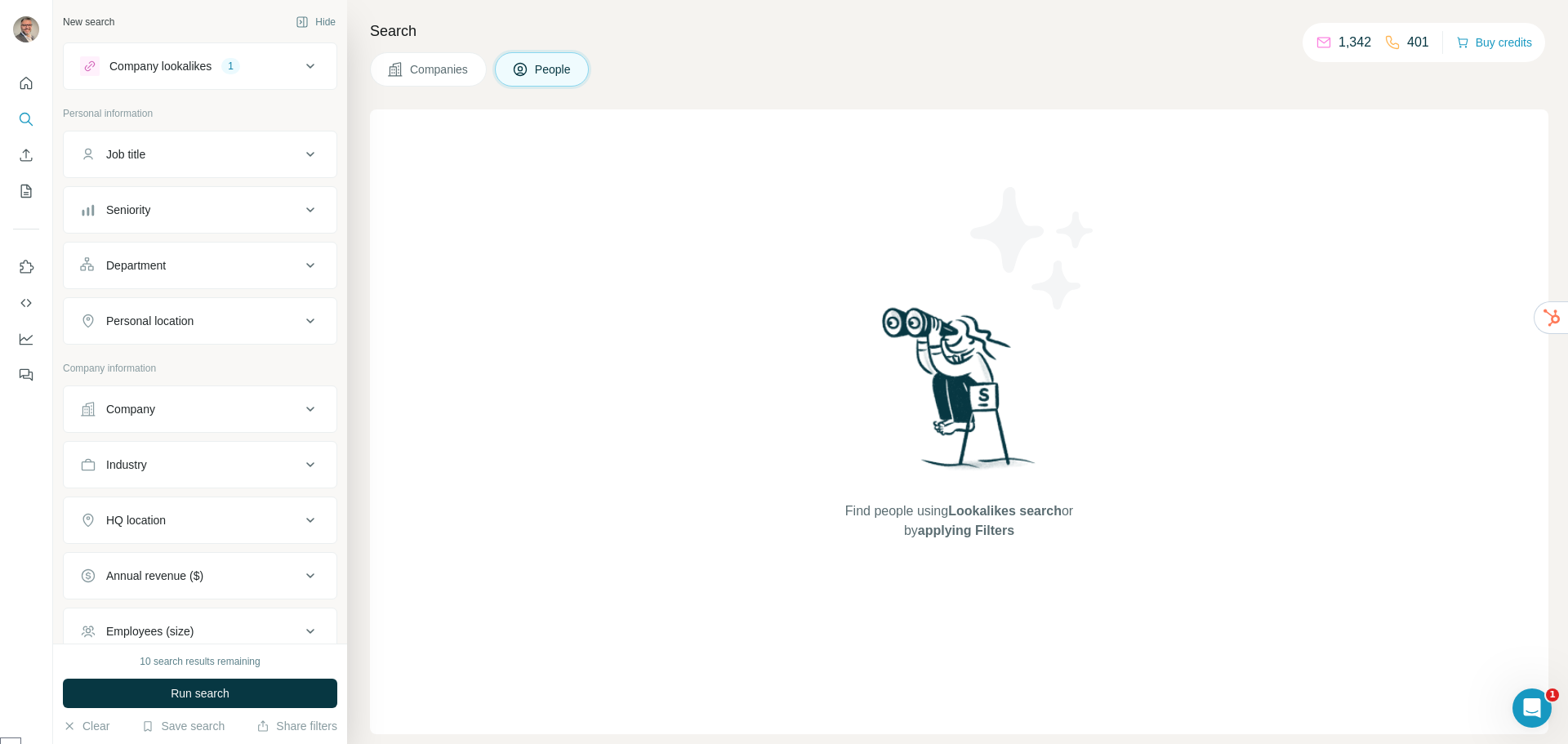
click at [432, 63] on span "Companies" at bounding box center [439, 69] width 60 height 16
